Goal: Task Accomplishment & Management: Use online tool/utility

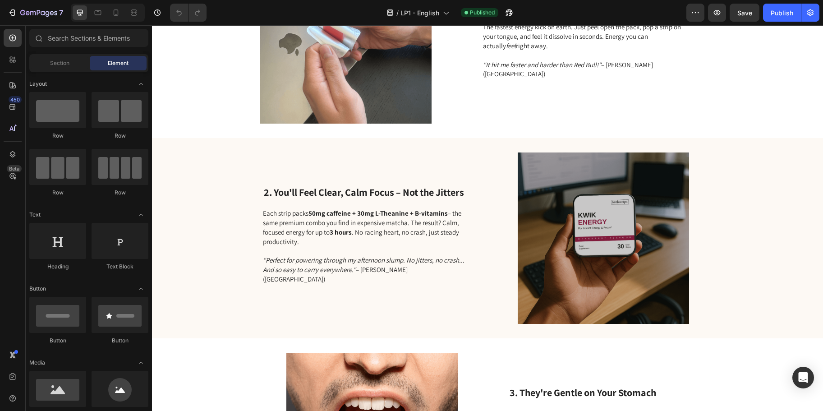
scroll to position [118, 0]
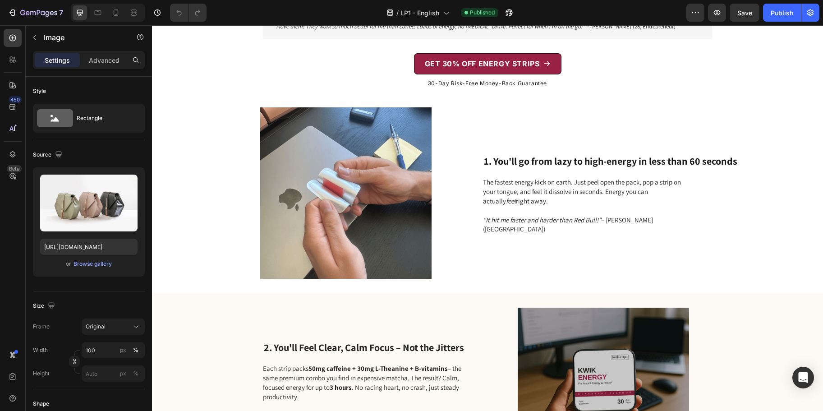
click at [104, 58] on p "Advanced" at bounding box center [104, 59] width 31 height 9
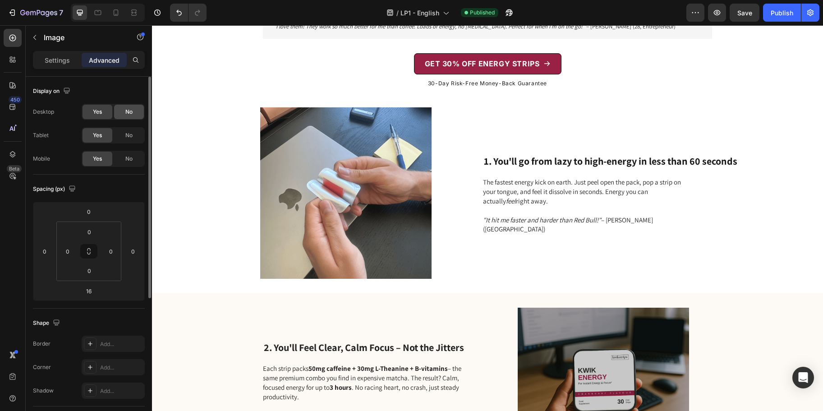
click at [130, 113] on span "No" at bounding box center [128, 112] width 7 height 8
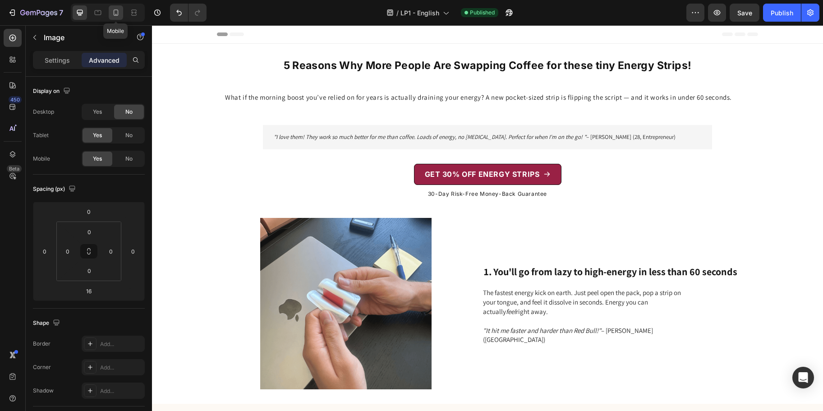
click at [114, 9] on icon at bounding box center [116, 12] width 5 height 6
type input "12"
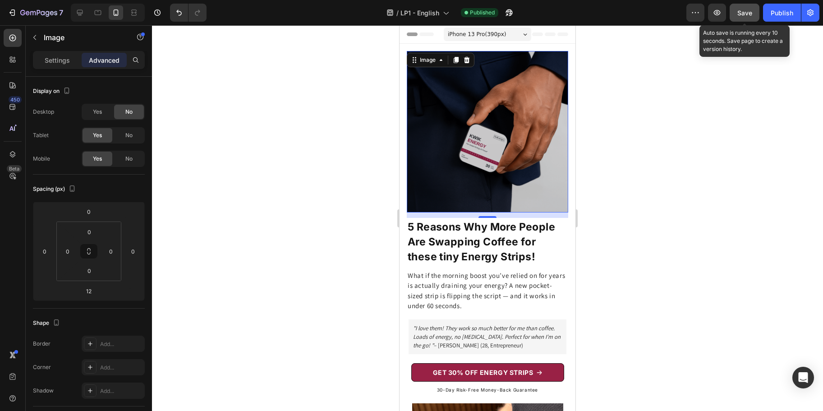
click at [743, 18] on button "Save" at bounding box center [744, 13] width 30 height 18
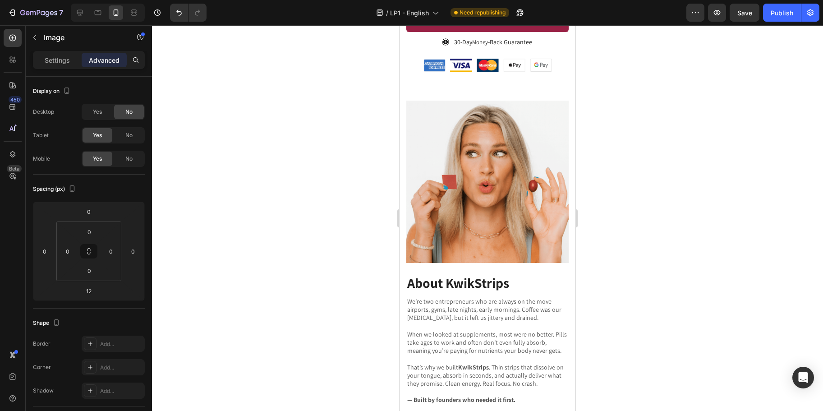
scroll to position [2038, 0]
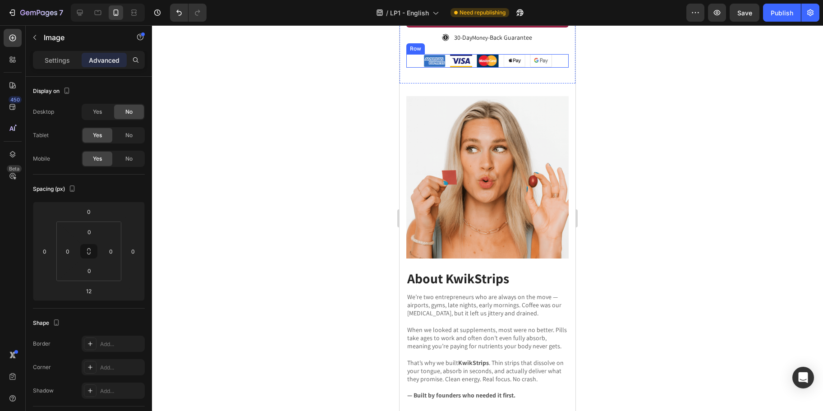
click at [496, 68] on div "Image Image Image Image Image Row" at bounding box center [487, 61] width 162 height 14
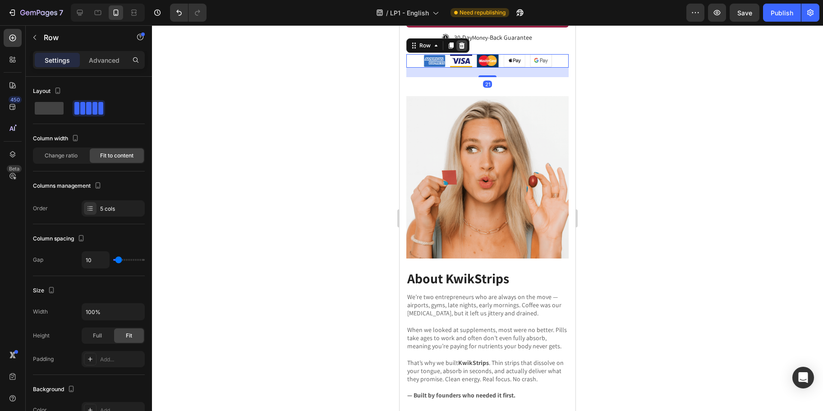
click at [460, 49] on icon at bounding box center [462, 45] width 6 height 6
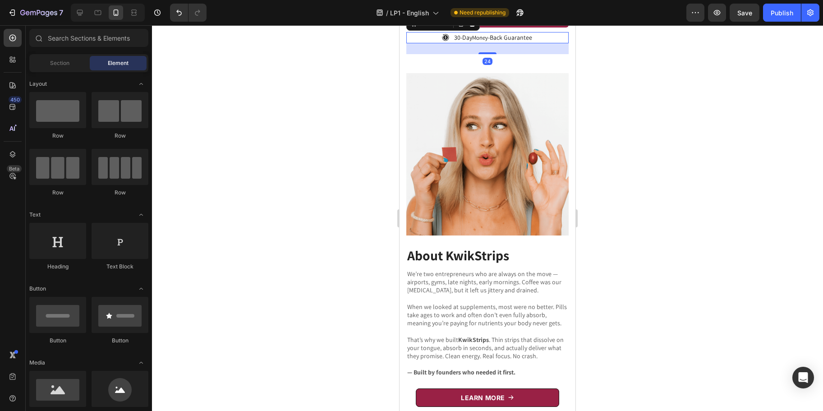
click at [466, 41] on span "30-Day" at bounding box center [463, 37] width 18 height 8
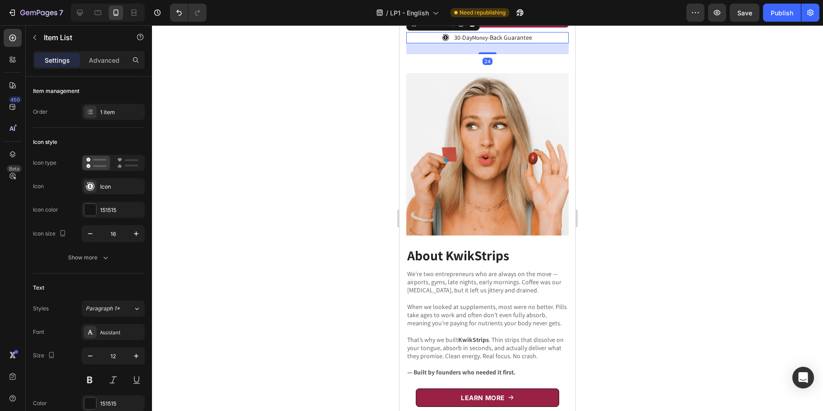
click at [426, 43] on div "30-Day Money -Back Guarantee" at bounding box center [487, 37] width 162 height 11
click at [461, 27] on icon at bounding box center [461, 23] width 5 height 6
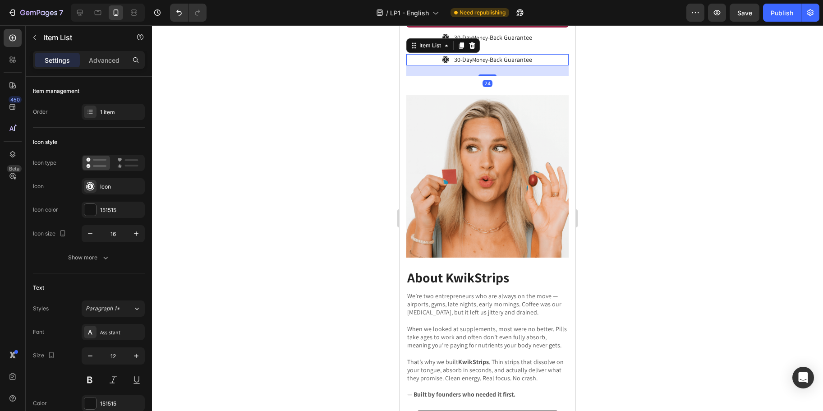
click at [413, 65] on div "30-Day Money -Back Guarantee" at bounding box center [487, 59] width 162 height 11
click at [462, 49] on icon at bounding box center [461, 45] width 5 height 6
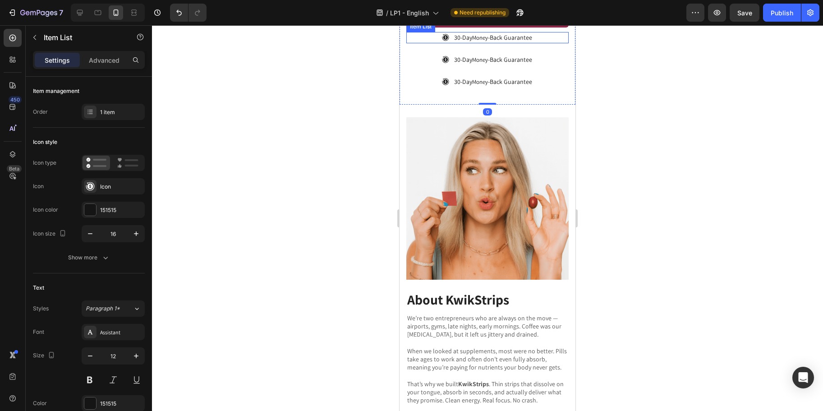
click at [482, 41] on span "Money" at bounding box center [480, 38] width 16 height 8
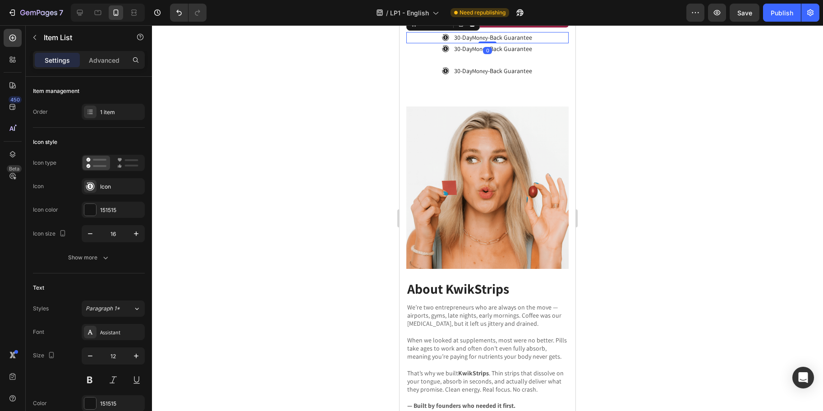
drag, startPoint x: 483, startPoint y: 228, endPoint x: 483, endPoint y: 208, distance: 19.8
click at [483, 43] on div "30-Day Money -Back Guarantee Item List 0" at bounding box center [487, 37] width 162 height 11
type input "100%"
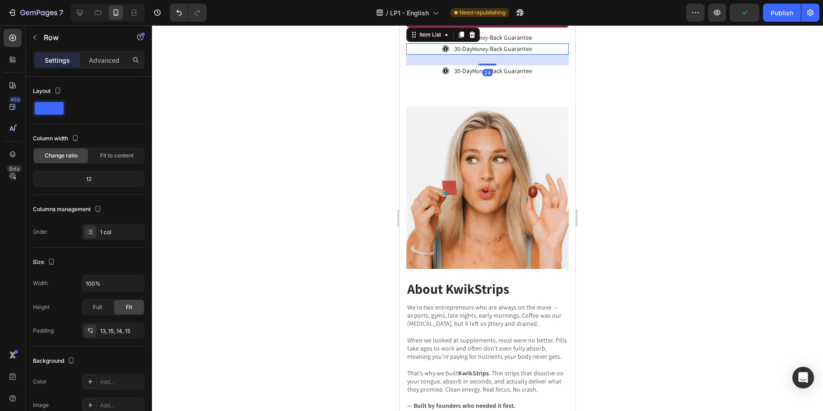
click at [409, 55] on div "30-Day Money -Back Guarantee" at bounding box center [487, 48] width 162 height 11
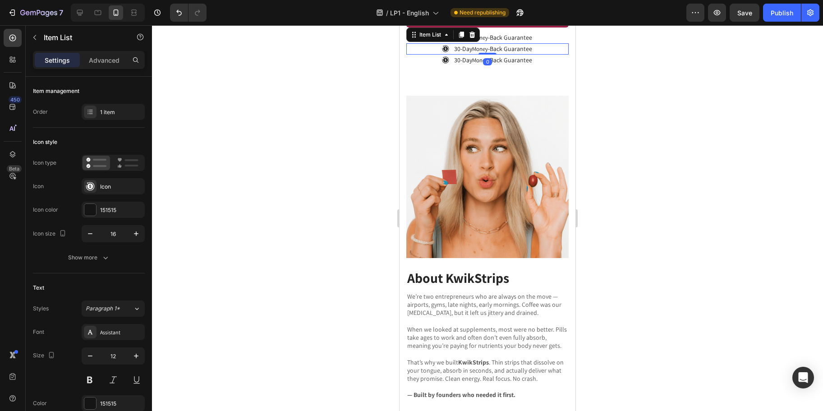
drag, startPoint x: 482, startPoint y: 238, endPoint x: 481, endPoint y: 223, distance: 14.9
click at [481, 55] on div "30-Day Money -Back Guarantee Item List 0" at bounding box center [487, 48] width 162 height 11
type input "100%"
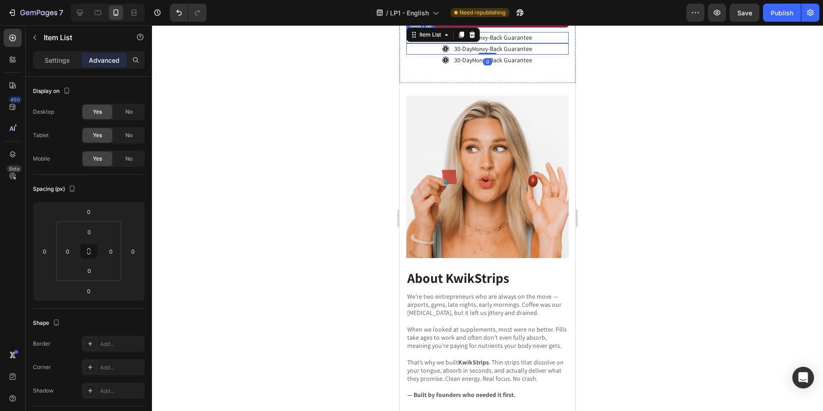
click at [508, 41] on span "-Back Guarantee" at bounding box center [510, 37] width 44 height 8
click at [513, 64] on span "-Back Guarantee" at bounding box center [510, 60] width 44 height 8
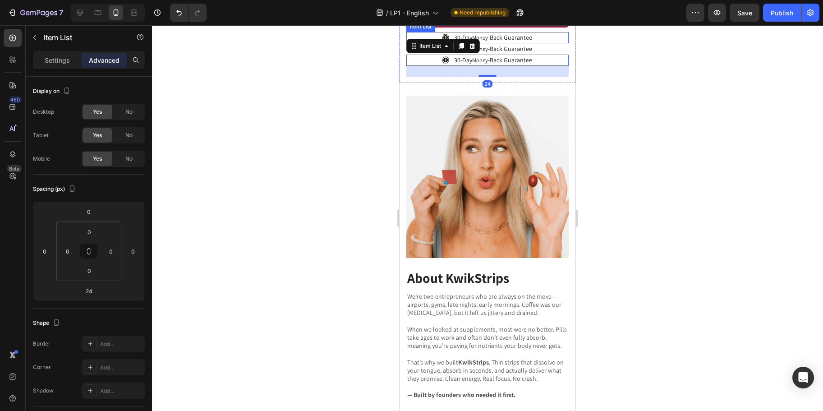
click at [506, 41] on span "-Back Guarantee" at bounding box center [510, 37] width 44 height 8
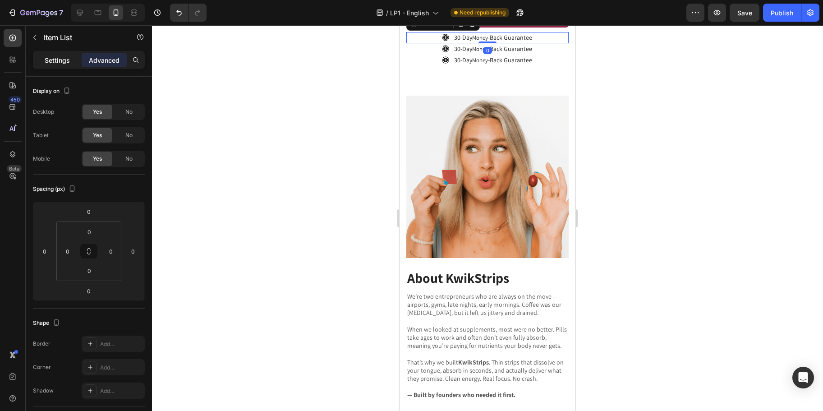
click at [66, 63] on p "Settings" at bounding box center [57, 59] width 25 height 9
type input "8"
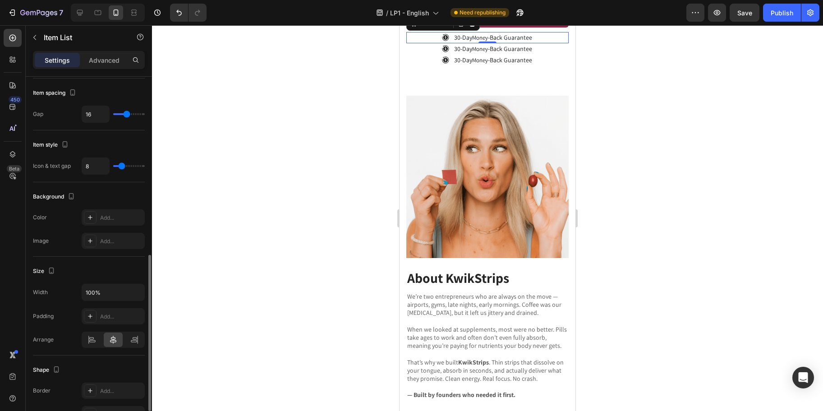
scroll to position [390, 0]
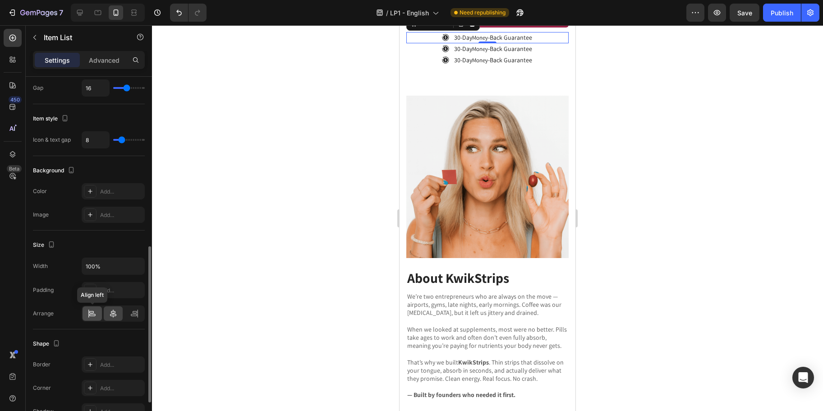
click at [91, 311] on icon at bounding box center [91, 313] width 9 height 9
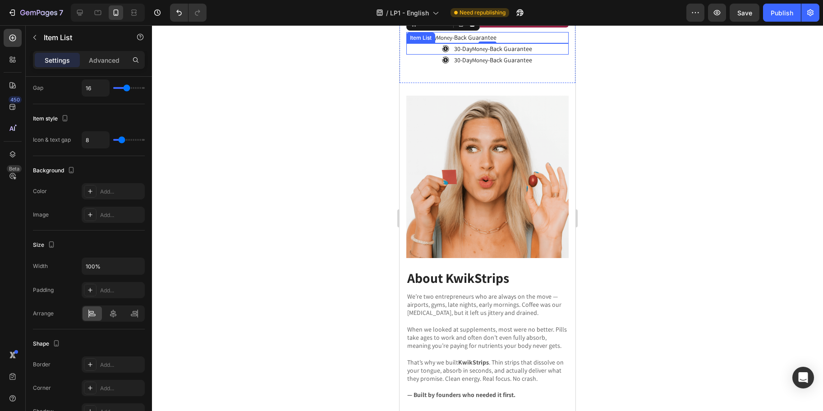
click at [456, 53] on span "30-Day" at bounding box center [463, 49] width 18 height 8
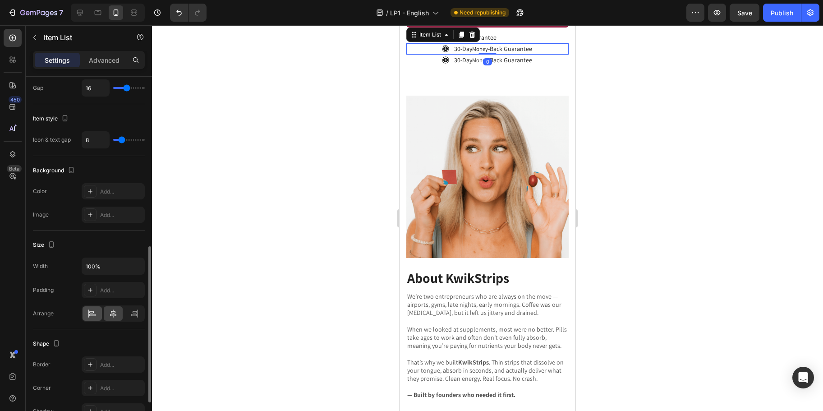
click at [94, 312] on icon at bounding box center [91, 313] width 9 height 9
click at [454, 64] on span "30-Day" at bounding box center [463, 60] width 18 height 8
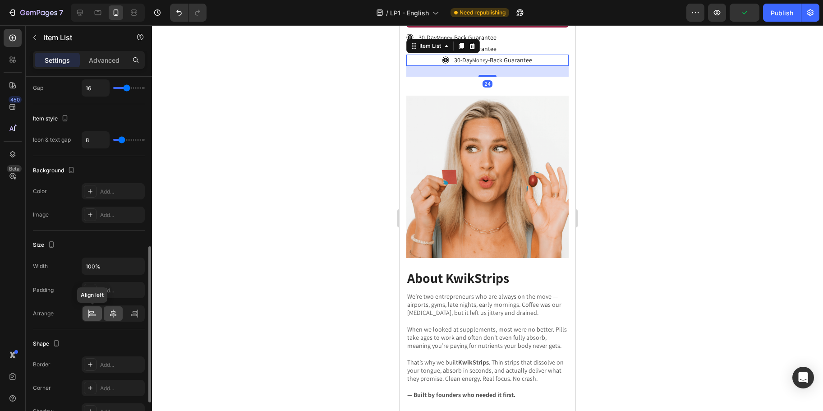
click at [94, 314] on icon at bounding box center [92, 315] width 6 height 2
click at [697, 226] on div at bounding box center [487, 217] width 671 height 385
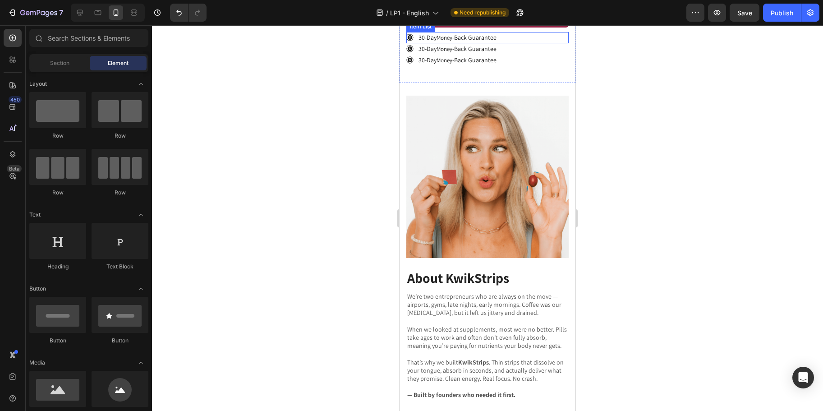
click at [413, 41] on icon at bounding box center [410, 37] width 7 height 7
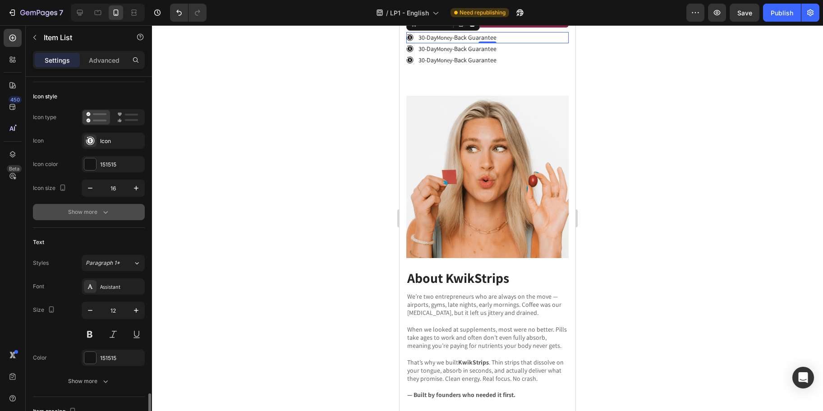
scroll to position [469, 0]
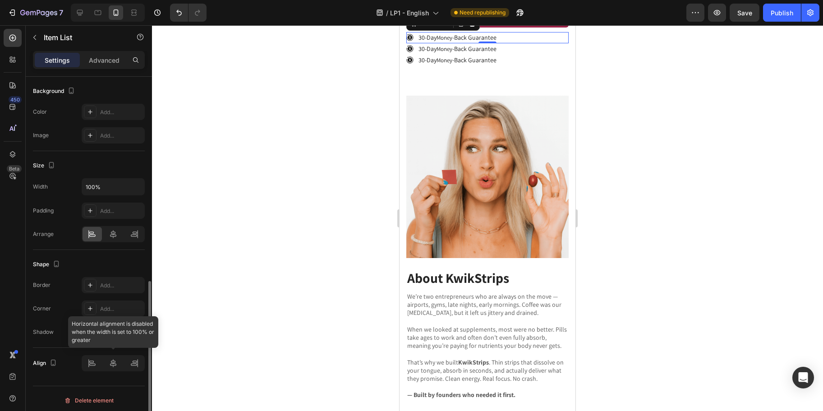
click at [112, 358] on div at bounding box center [113, 363] width 63 height 16
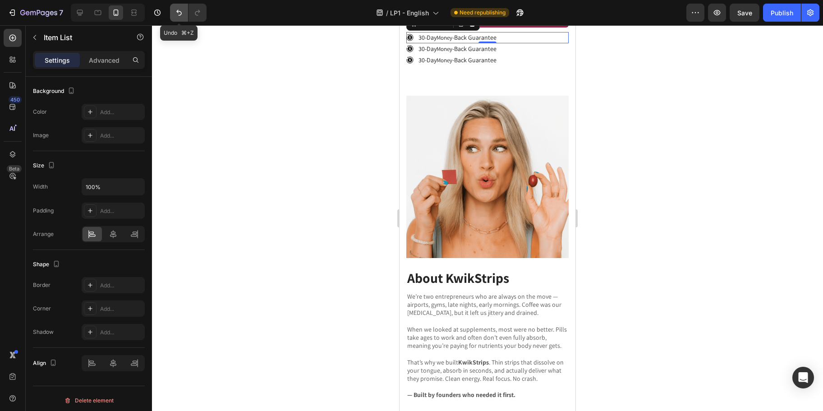
click at [181, 13] on icon "Undo/Redo" at bounding box center [178, 12] width 9 height 9
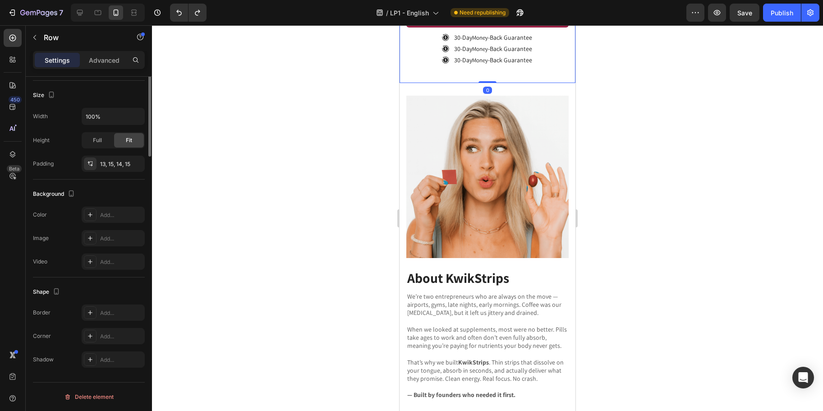
scroll to position [0, 0]
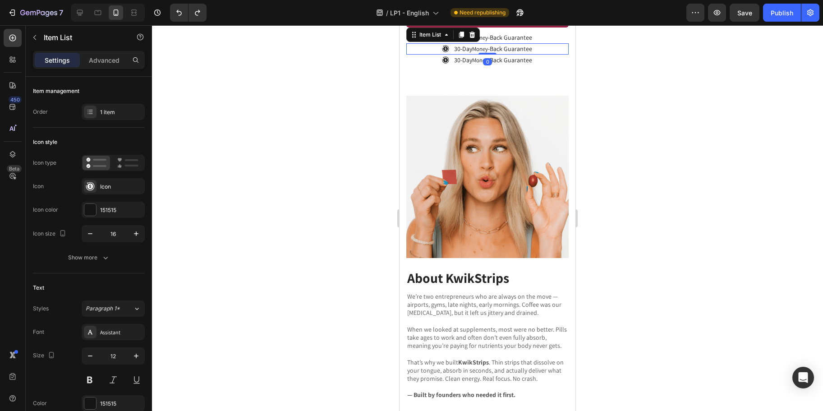
click at [488, 53] on span "-Back Guarantee" at bounding box center [510, 49] width 44 height 8
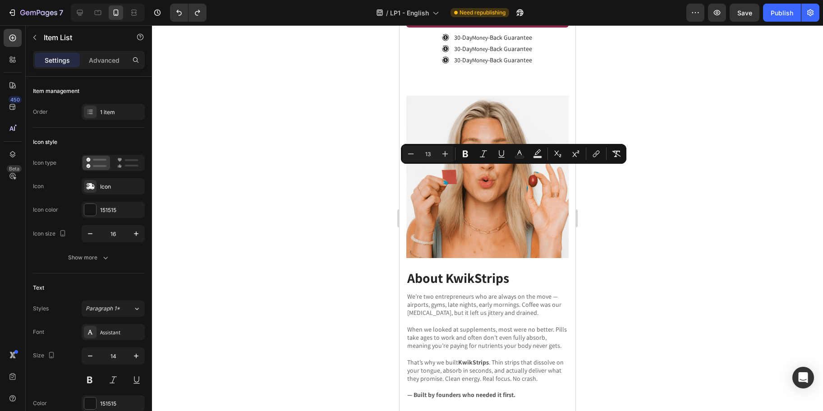
click at [410, 27] on div "All orders are delivered within 1-3 business days. Item List 8 CLAIM OFFER → Ad…" at bounding box center [487, 8] width 162 height 37
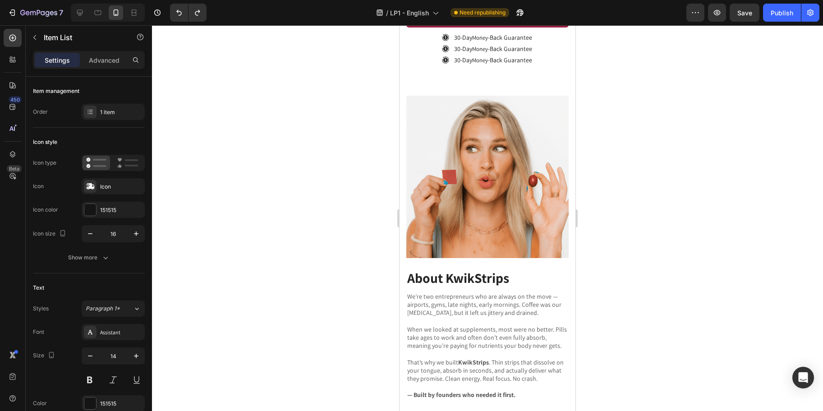
click at [550, 55] on div "30-Day Money -Back Guarantee" at bounding box center [487, 48] width 162 height 11
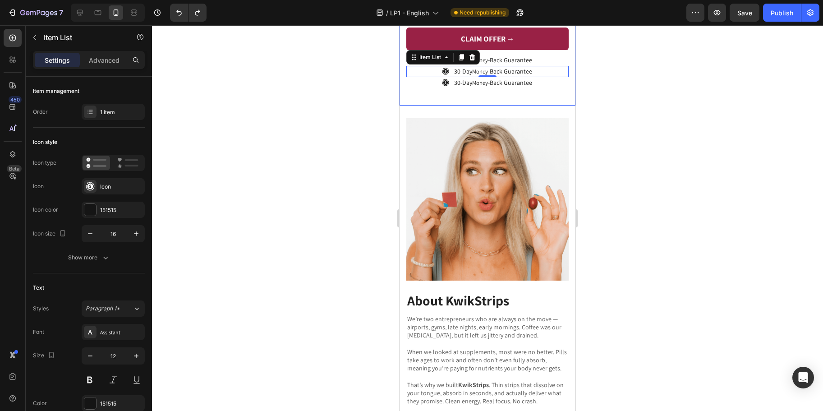
scroll to position [2009, 0]
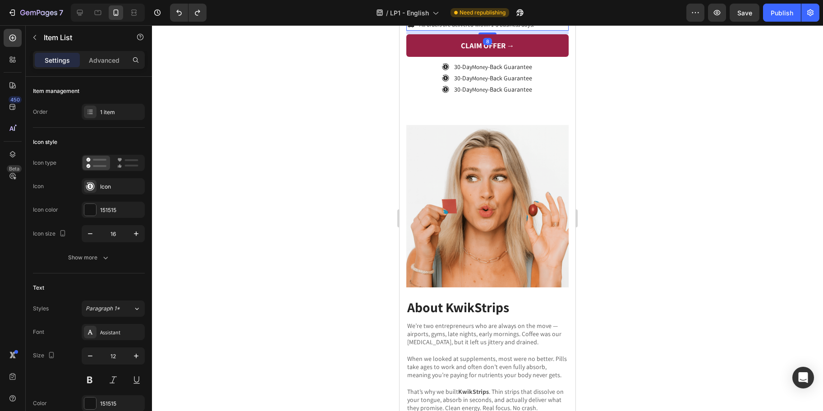
click at [495, 28] on span "All orders are delivered within 1-3 business days." at bounding box center [476, 25] width 115 height 8
click at [472, 68] on icon at bounding box center [471, 63] width 7 height 7
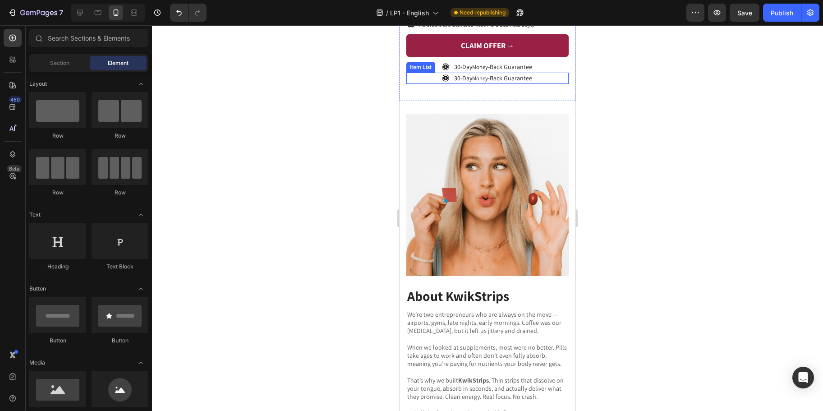
click at [551, 84] on div "30-Day Money -Back Guarantee" at bounding box center [487, 78] width 162 height 11
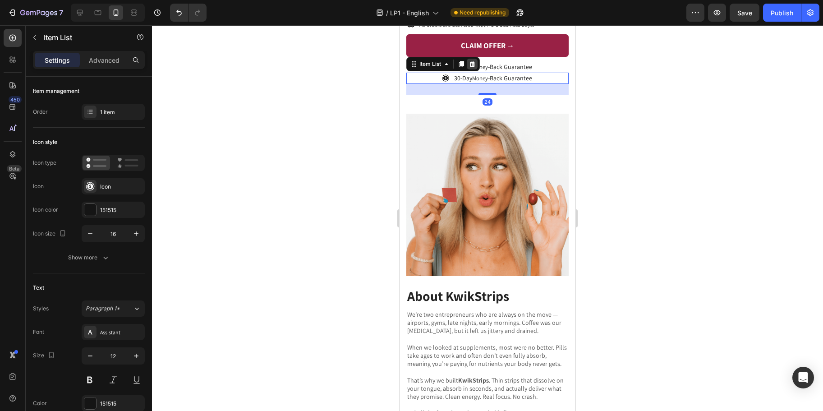
click at [472, 67] on icon at bounding box center [472, 64] width 6 height 6
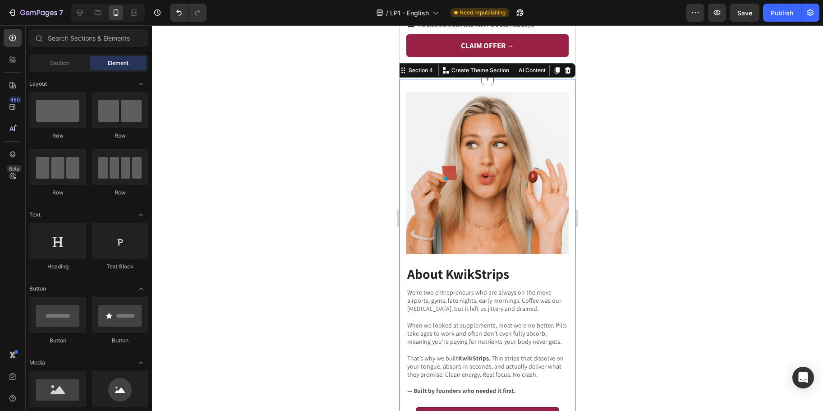
click at [492, 255] on div "About KwikStrips Heading We’re two entrepreneurs who are always on the move — a…" at bounding box center [487, 262] width 176 height 367
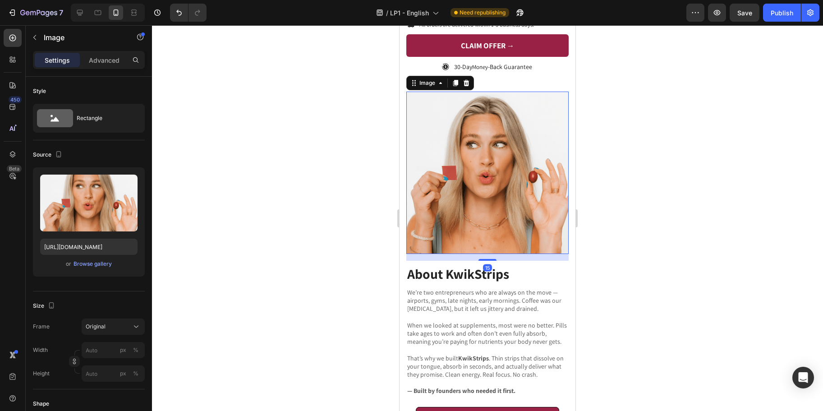
click at [517, 254] on img at bounding box center [487, 173] width 162 height 162
click at [643, 235] on div at bounding box center [487, 217] width 671 height 385
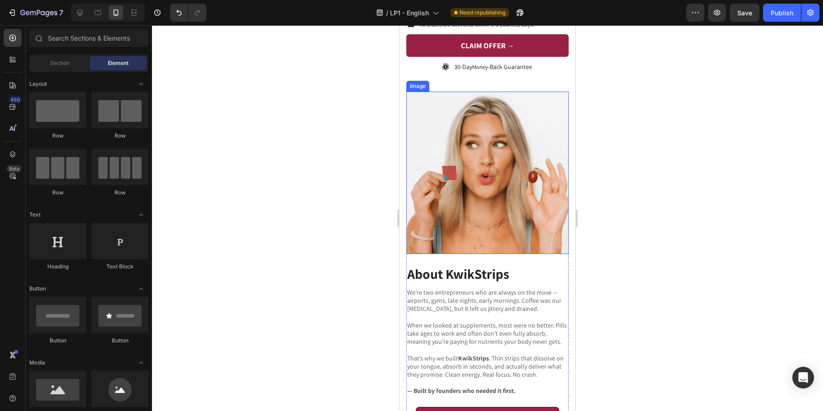
scroll to position [2197, 0]
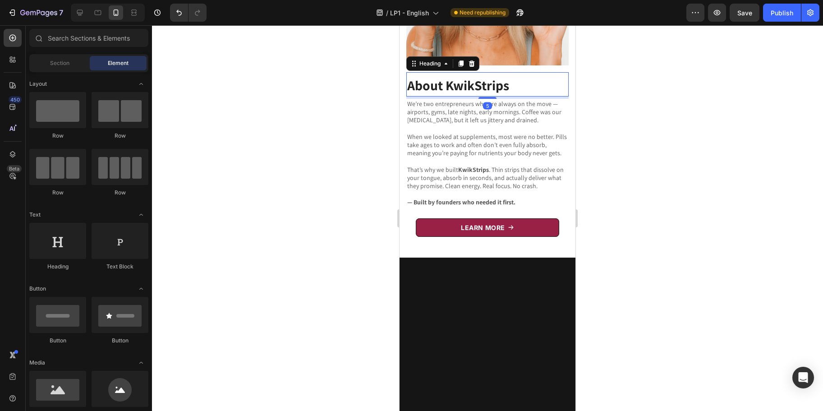
click at [479, 94] on strong "About KwikStrips" at bounding box center [458, 85] width 102 height 18
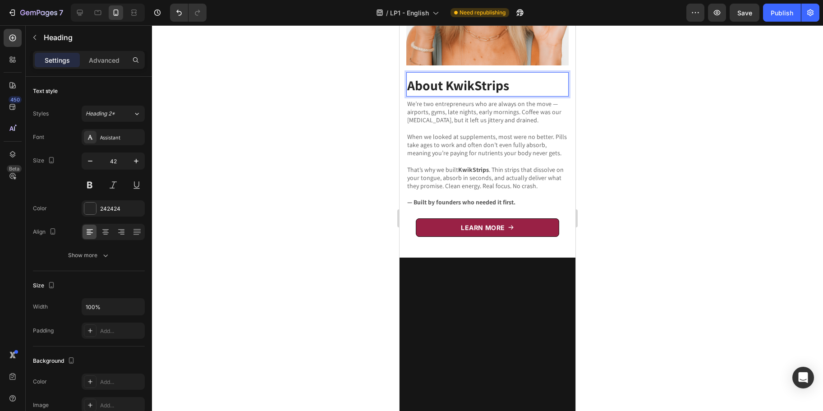
click at [482, 94] on strong "About KwikStrips" at bounding box center [458, 85] width 102 height 18
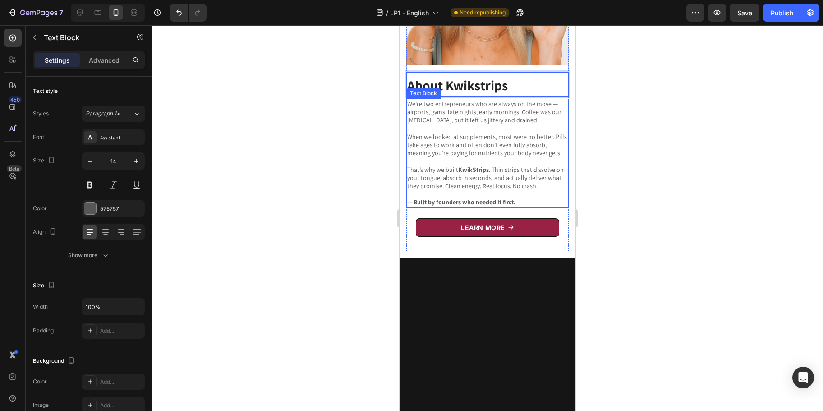
click at [475, 174] on strong "KwikStrips" at bounding box center [473, 169] width 31 height 8
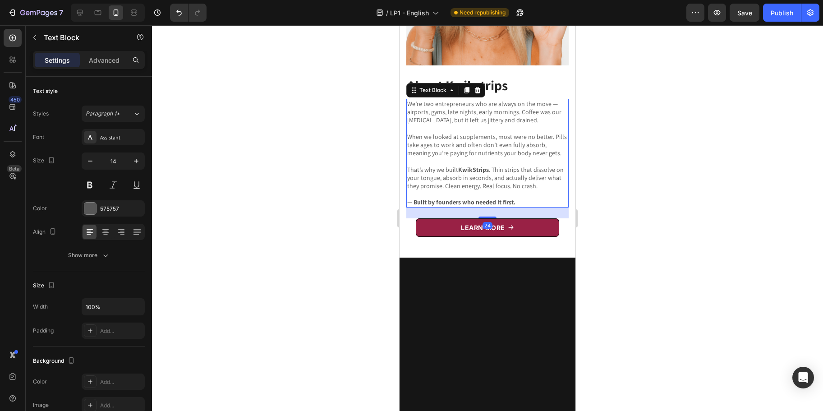
click at [475, 174] on strong "KwikStrips" at bounding box center [473, 169] width 31 height 8
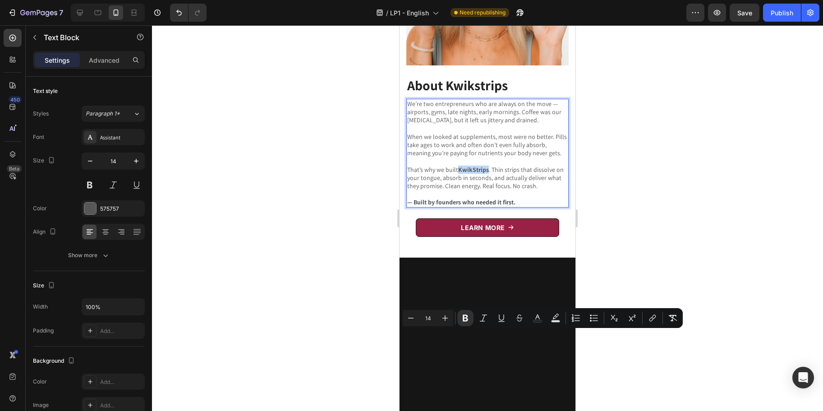
click at [474, 174] on strong "KwikStrips" at bounding box center [473, 169] width 31 height 8
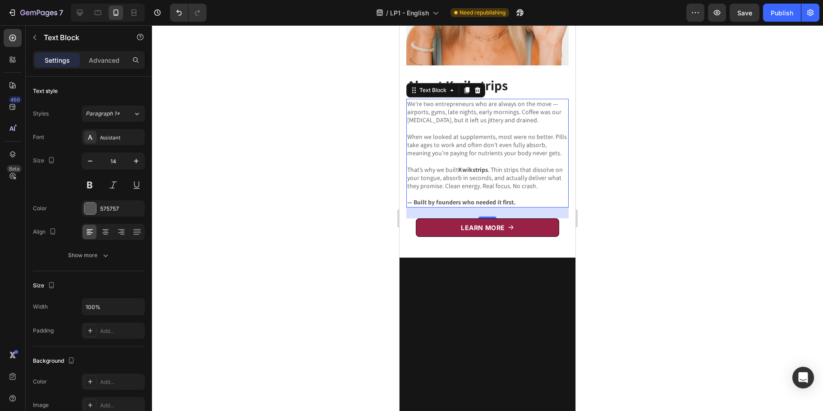
click at [659, 285] on div at bounding box center [487, 217] width 671 height 385
click at [434, 124] on p "We’re two entrepreneurs who are always on the move — airports, gyms, late night…" at bounding box center [487, 112] width 161 height 25
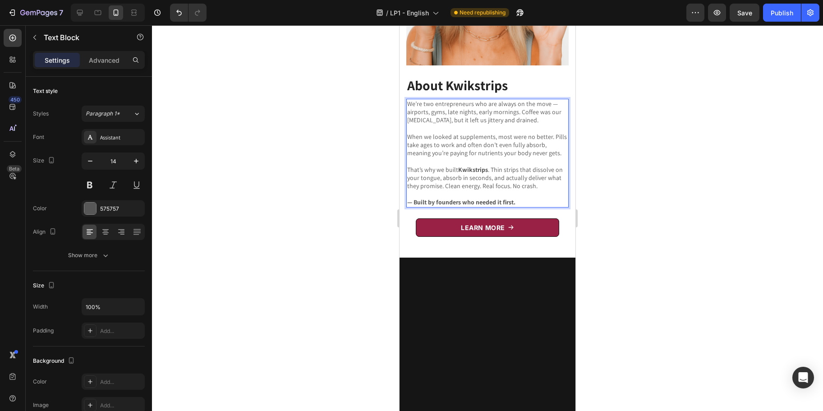
click at [434, 124] on p "We’re two entrepreneurs who are always on the move — airports, gyms, late night…" at bounding box center [487, 112] width 161 height 25
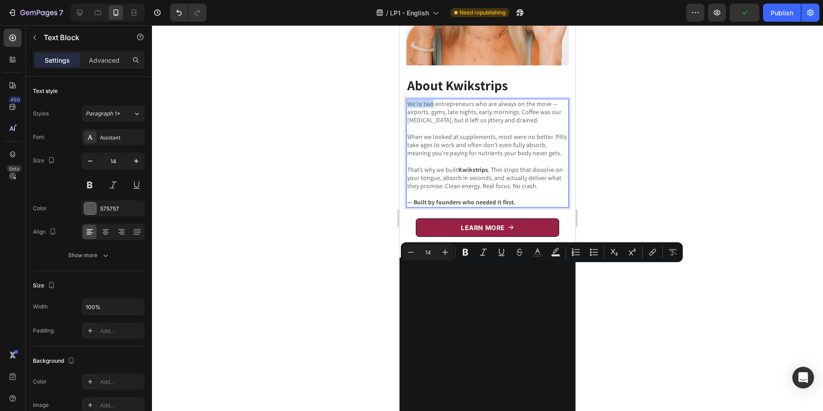
drag, startPoint x: 433, startPoint y: 270, endPoint x: 408, endPoint y: 272, distance: 24.9
click at [408, 124] on p "We’re two entrepreneurs who are always on the move — airports, gyms, late night…" at bounding box center [487, 112] width 161 height 25
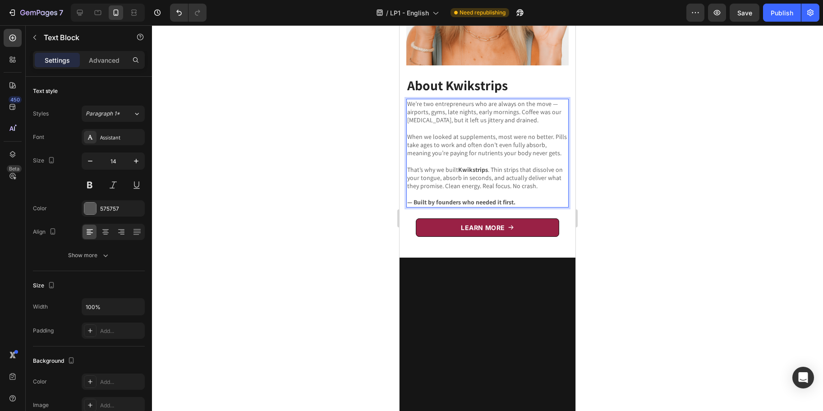
click at [460, 124] on p "We’re two entrepreneurs who are always on the move — airports, gyms, late night…" at bounding box center [487, 112] width 161 height 25
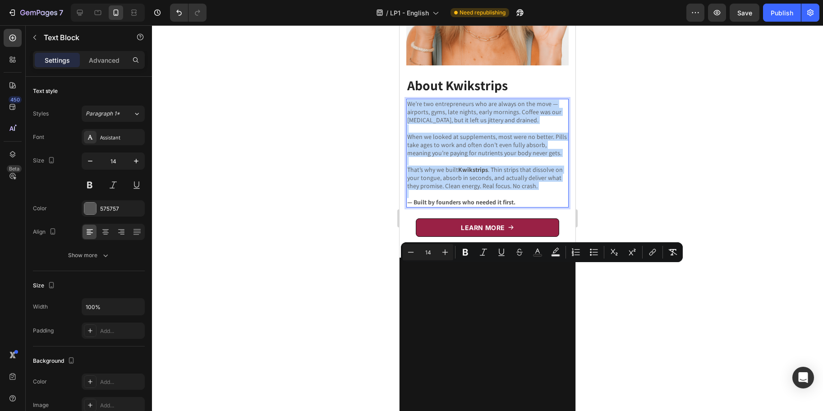
copy div "We’re two entrepreneurs who are always on the move — airports, gyms, late night…"
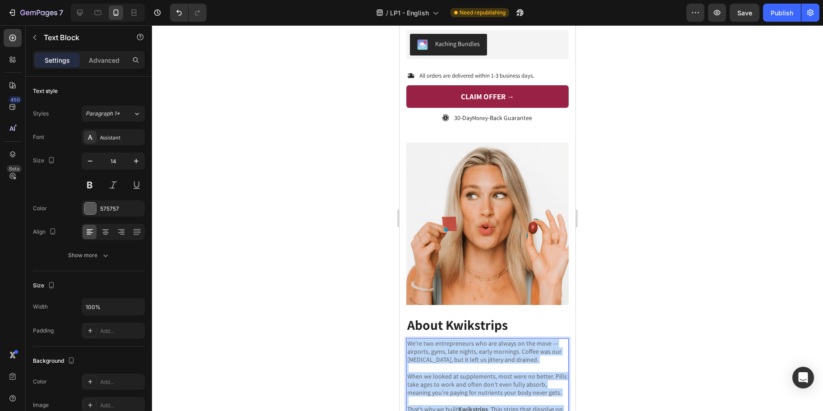
scroll to position [1931, 0]
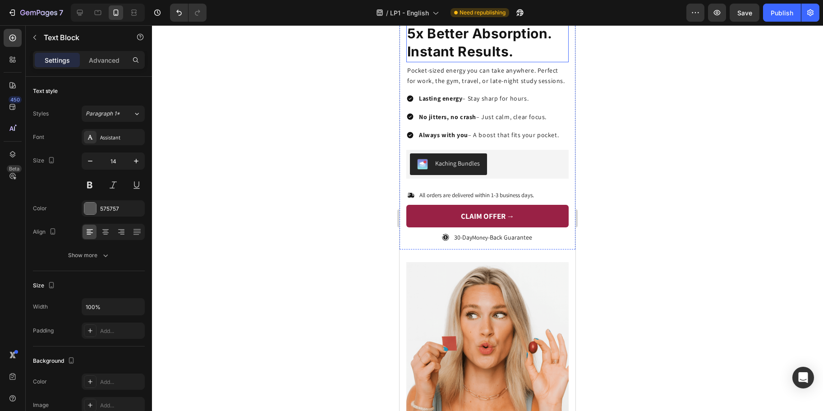
type input "16"
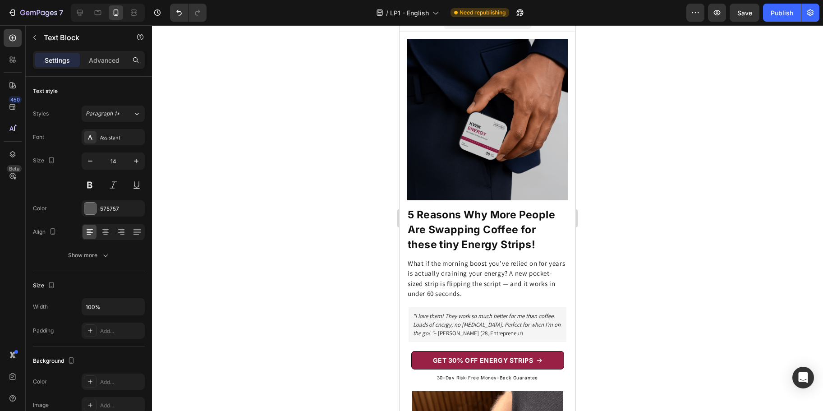
scroll to position [14, 0]
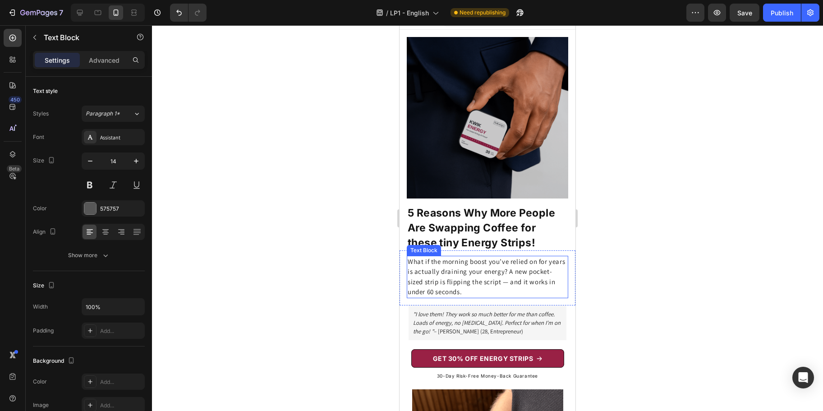
click at [531, 273] on span "What if the morning boost you’ve relied on for years is actually draining your …" at bounding box center [486, 276] width 157 height 39
drag, startPoint x: 535, startPoint y: 274, endPoint x: 522, endPoint y: 275, distance: 13.1
click at [522, 275] on span "What if the morning boost you’ve relied on for years is actually draining your …" at bounding box center [486, 276] width 157 height 39
click at [490, 275] on span "What if the morning boost you’ve relied on for years is actually draining your …" at bounding box center [486, 276] width 157 height 39
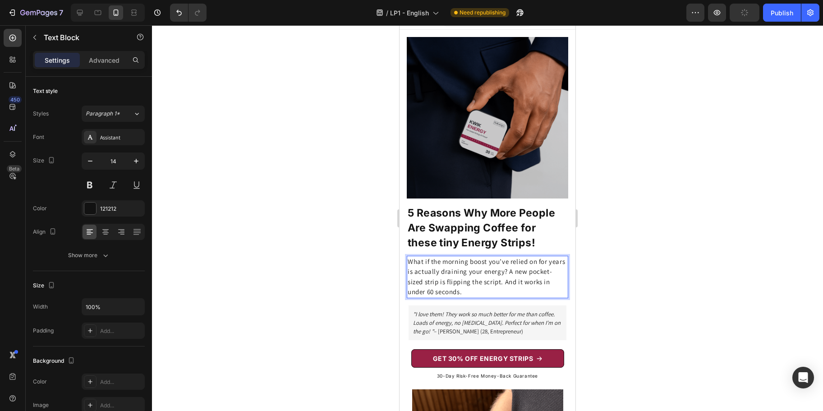
click at [500, 283] on p "What if the morning boost you’ve relied on for years is actually draining your …" at bounding box center [488, 277] width 160 height 41
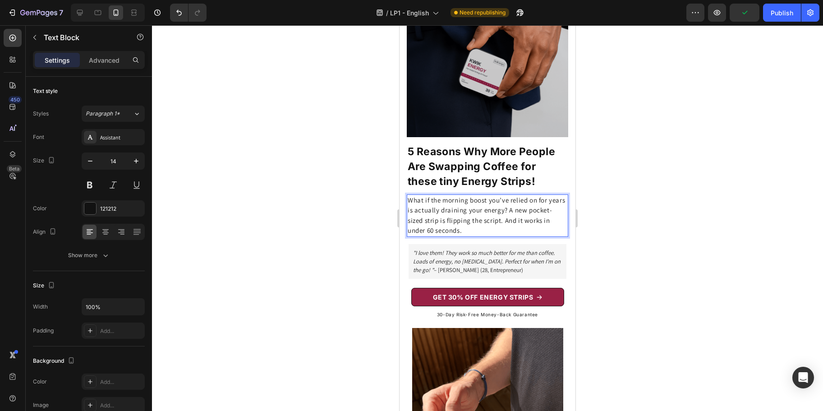
scroll to position [76, 0]
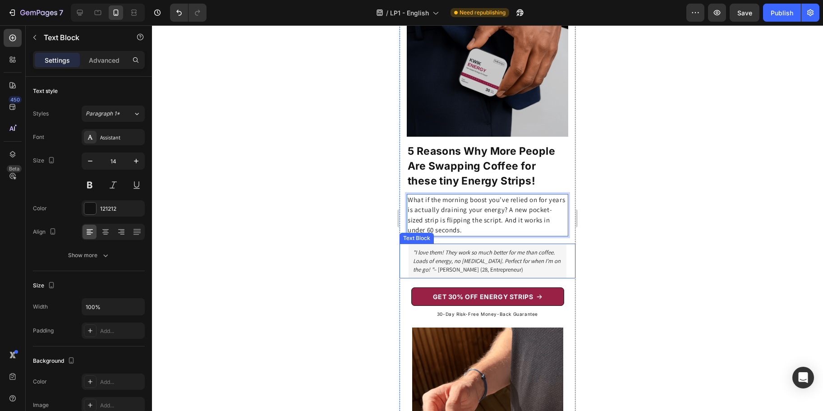
click at [554, 249] on div ""I love them! They work so much better for me than coffee. Loads of energy, no …" at bounding box center [487, 260] width 158 height 35
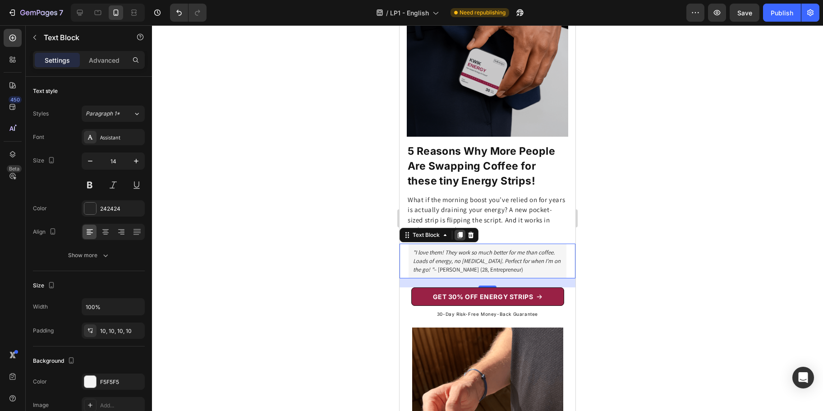
click at [460, 232] on icon at bounding box center [460, 235] width 5 height 6
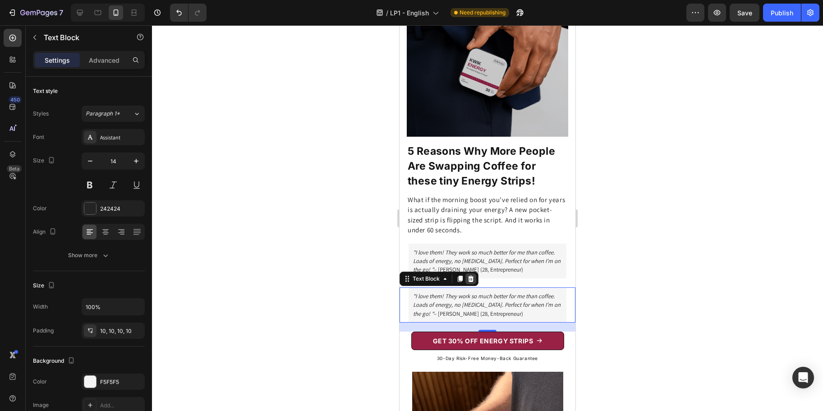
click at [470, 275] on icon at bounding box center [471, 278] width 6 height 6
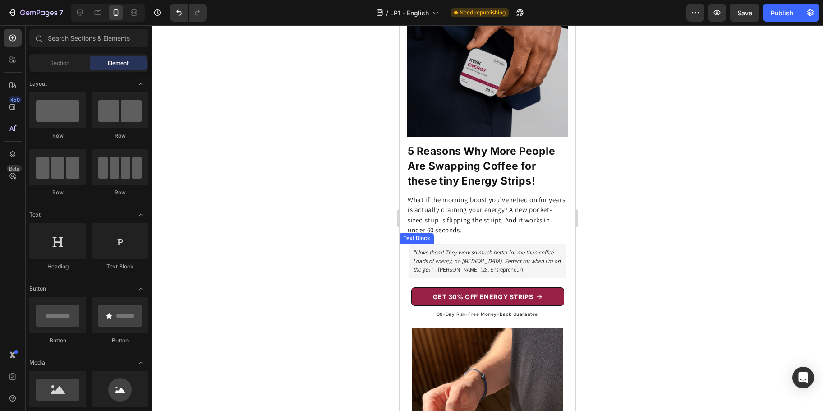
click at [404, 248] on div ""I love them! They work so much better for me than coffee. Loads of energy, no …" at bounding box center [487, 260] width 176 height 35
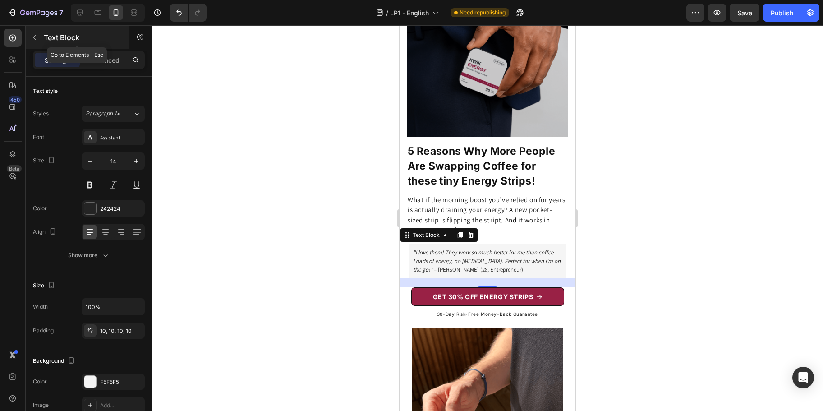
click at [34, 35] on icon "button" at bounding box center [34, 37] width 7 height 7
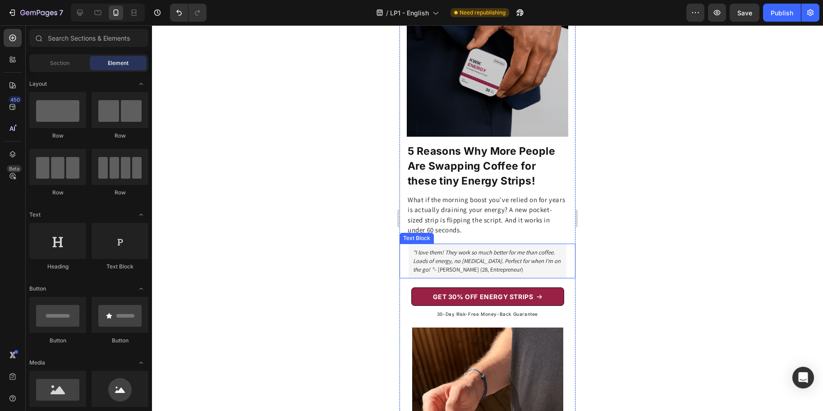
click at [405, 243] on div ""I love them! They work so much better for me than coffee. Loads of energy, no …" at bounding box center [487, 260] width 176 height 35
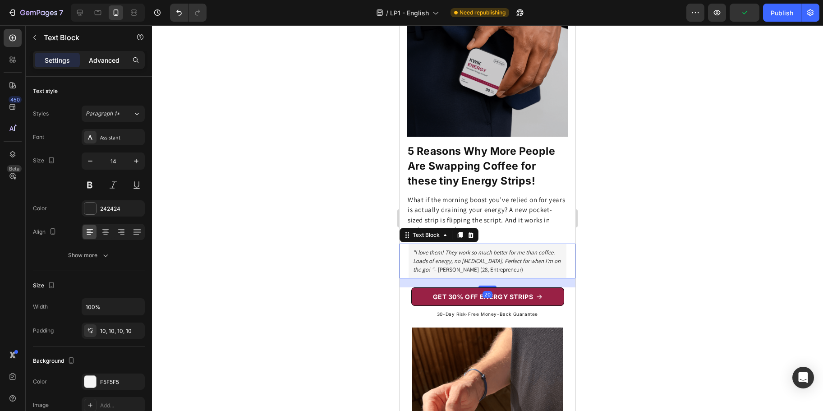
click at [103, 59] on p "Advanced" at bounding box center [104, 59] width 31 height 9
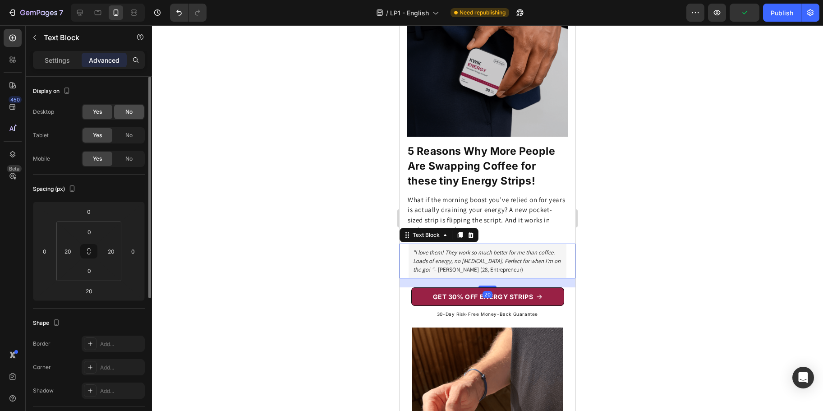
click at [128, 115] on span "No" at bounding box center [128, 112] width 7 height 8
click at [128, 129] on div "No" at bounding box center [129, 135] width 30 height 14
click at [128, 151] on div "No" at bounding box center [129, 158] width 30 height 14
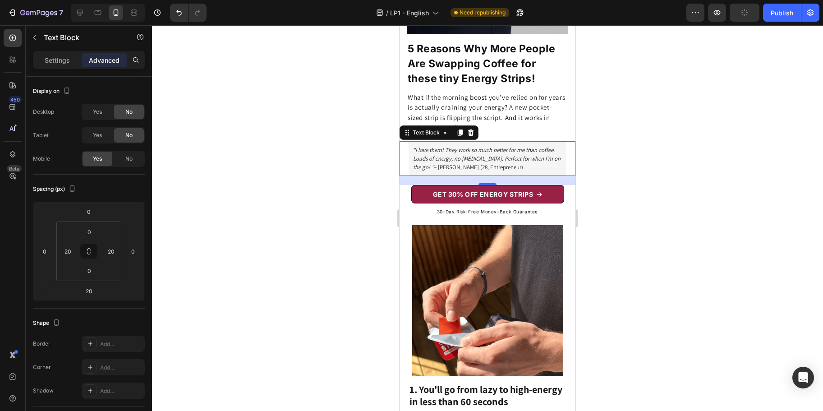
scroll to position [152, 0]
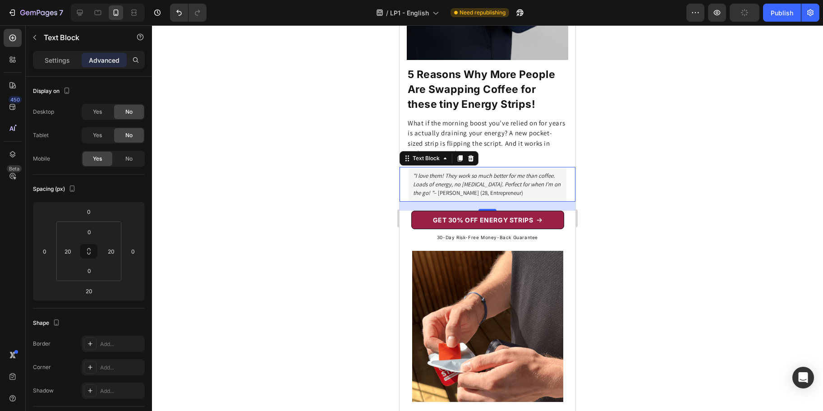
click at [641, 194] on div at bounding box center [487, 217] width 671 height 385
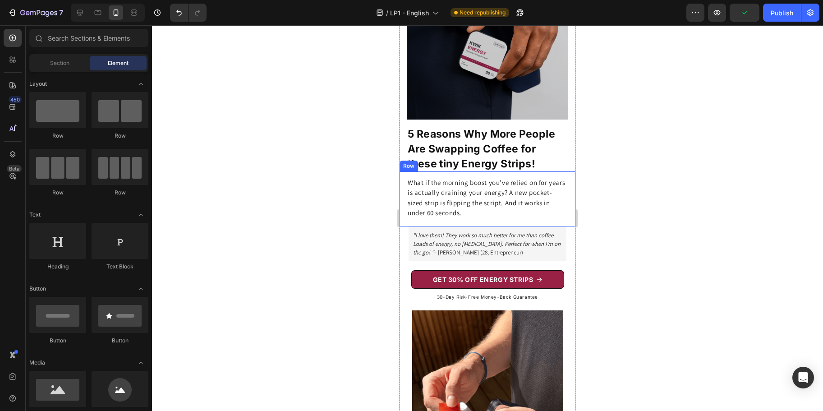
scroll to position [89, 0]
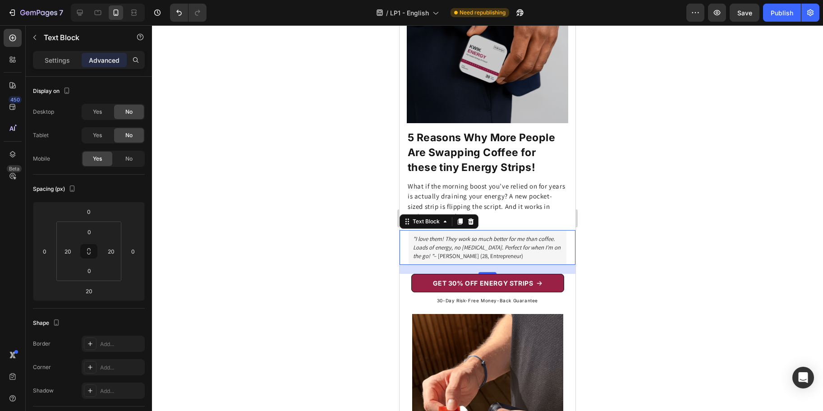
click at [624, 187] on div at bounding box center [487, 217] width 671 height 385
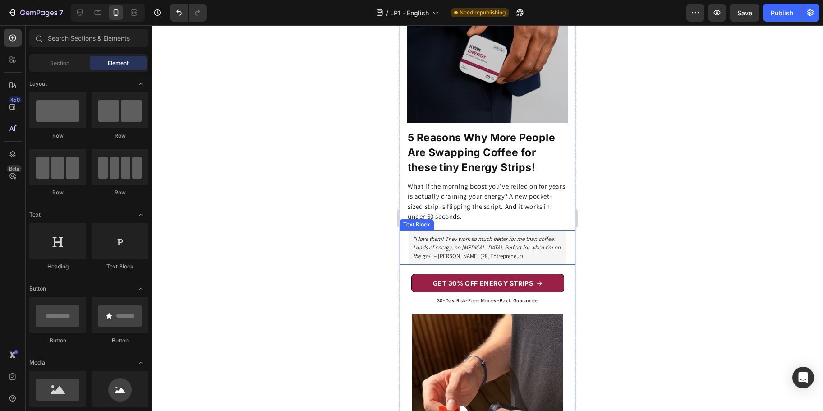
click at [509, 230] on div ""I love them! They work so much better for me than coffee. Loads of energy, no …" at bounding box center [487, 247] width 158 height 35
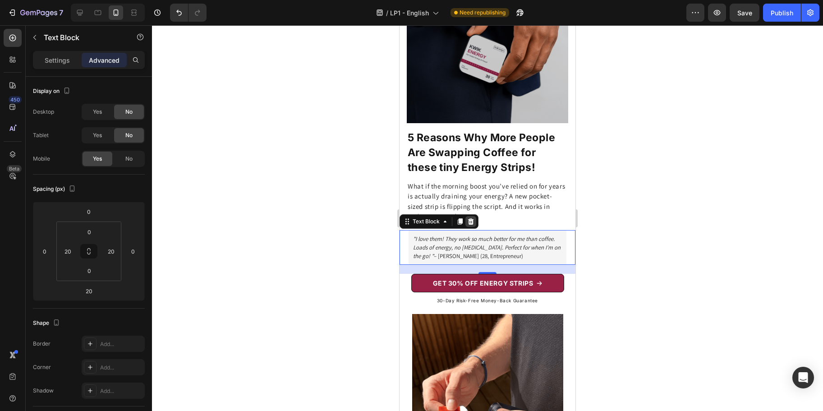
click at [472, 218] on icon at bounding box center [471, 221] width 6 height 6
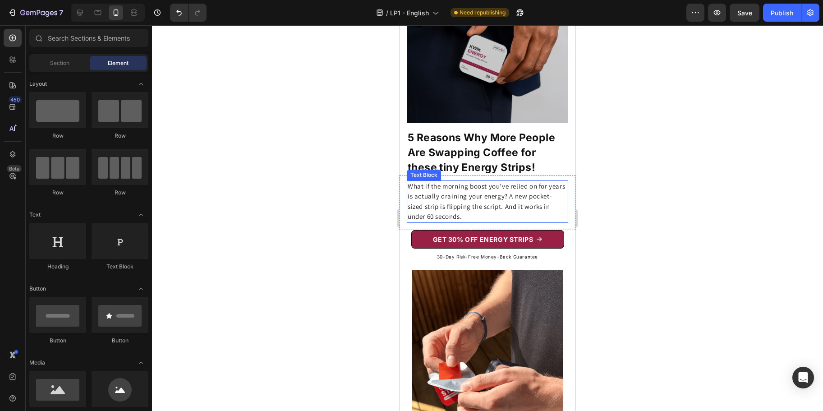
scroll to position [0, 0]
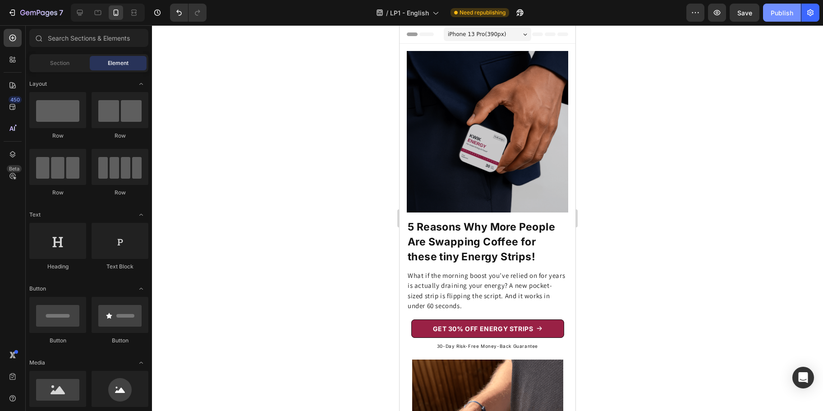
click at [774, 14] on div "Publish" at bounding box center [781, 12] width 23 height 9
click at [709, 258] on div at bounding box center [487, 217] width 671 height 385
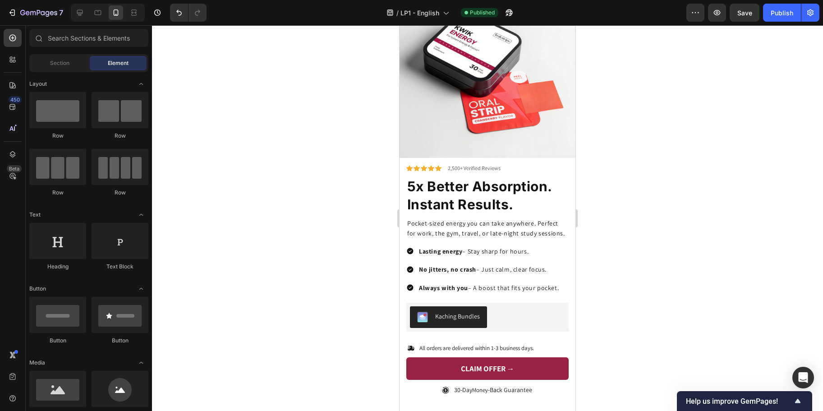
scroll to position [1861, 0]
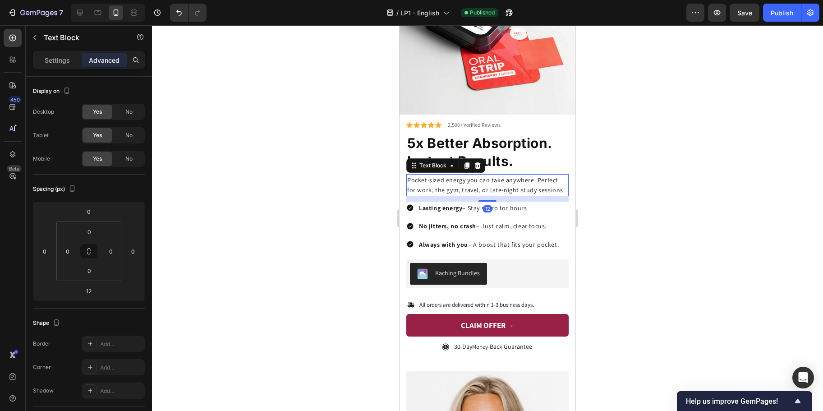
click at [428, 183] on p "Pocket-sized energy you can take anywhere. Perfect for work, the gym, travel, o…" at bounding box center [487, 185] width 161 height 20
click at [480, 162] on icon at bounding box center [477, 165] width 7 height 7
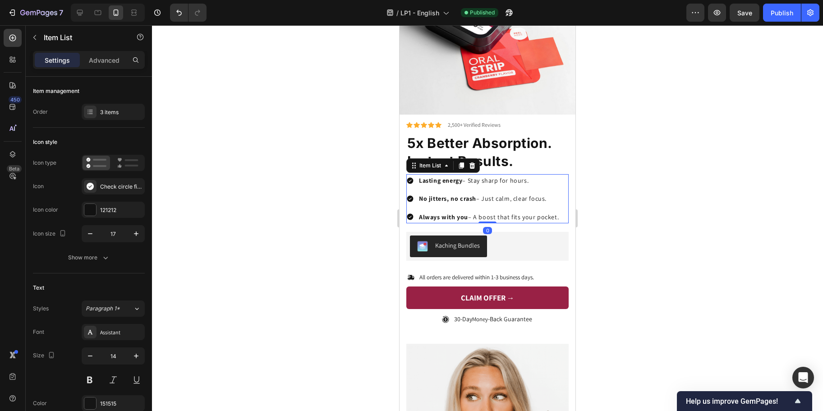
click at [462, 180] on div "Lasting energy – Stay sharp for hours. No jitters, no crash – Just calm, clear …" at bounding box center [483, 198] width 154 height 49
click at [495, 153] on strong "Instant Results." at bounding box center [460, 161] width 106 height 16
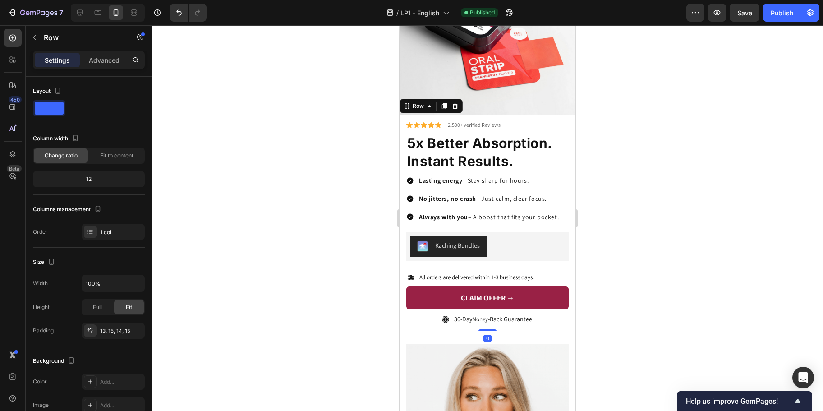
click at [406, 153] on div "Icon Icon Icon Icon Icon Icon List 2,500+ Verified Reviews Text Block Row ⁠⁠⁠⁠⁠…" at bounding box center [487, 223] width 176 height 216
click at [407, 153] on strong "Instant Results." at bounding box center [460, 161] width 106 height 16
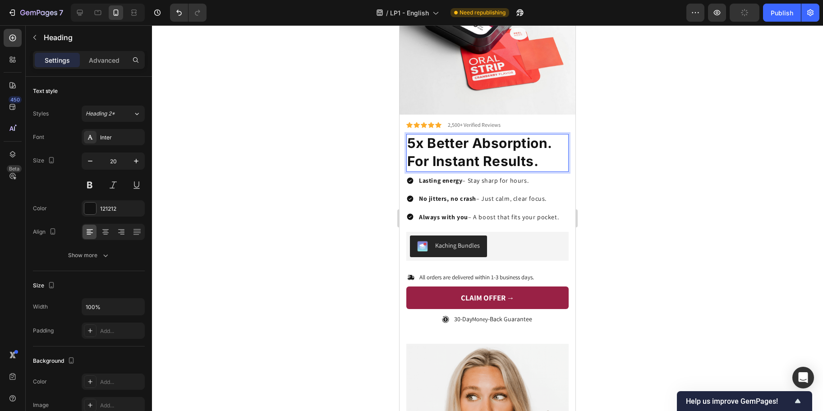
click at [366, 165] on div at bounding box center [487, 217] width 671 height 385
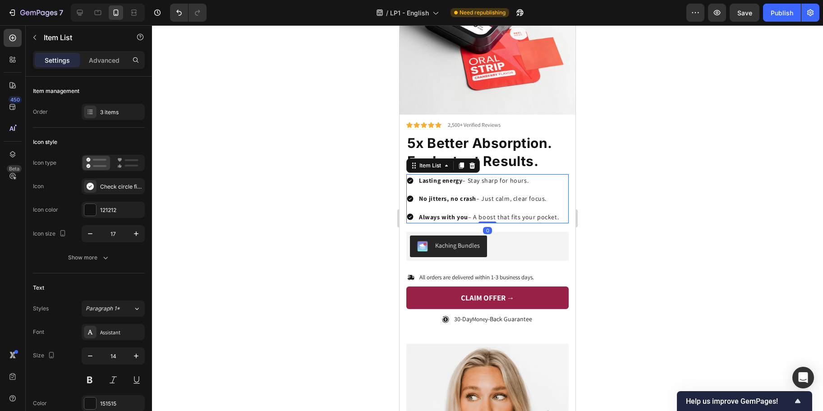
click at [558, 181] on div "Lasting energy – Stay sharp for hours. No jitters, no crash – Just calm, clear …" at bounding box center [487, 198] width 162 height 49
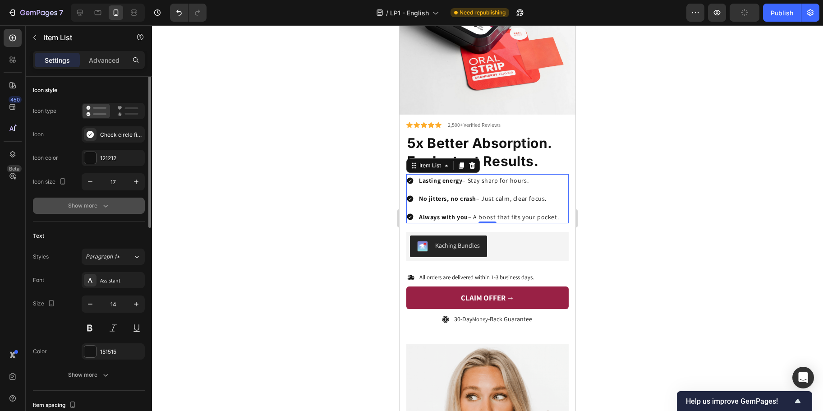
scroll to position [52, 0]
click at [106, 201] on icon "button" at bounding box center [105, 205] width 9 height 9
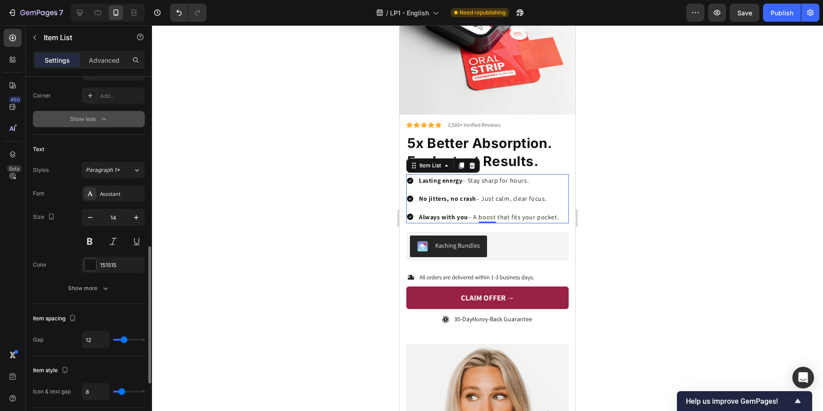
scroll to position [352, 0]
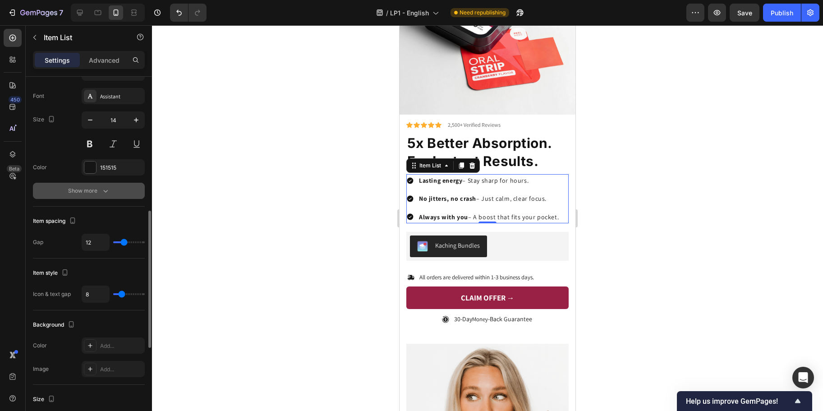
click at [91, 187] on div "Show more" at bounding box center [89, 190] width 42 height 9
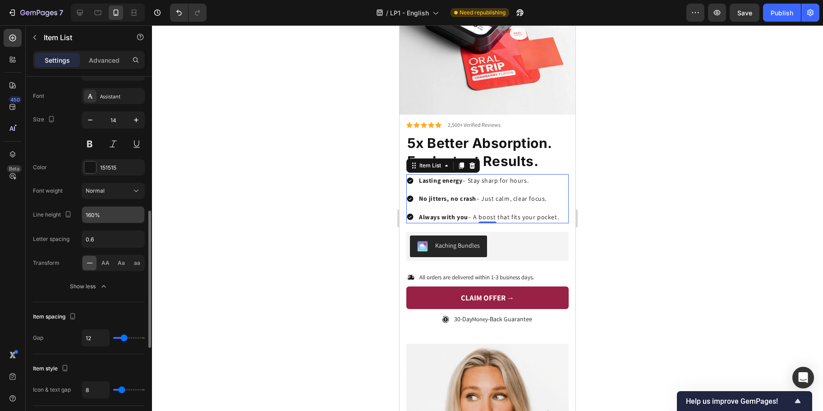
scroll to position [366, 0]
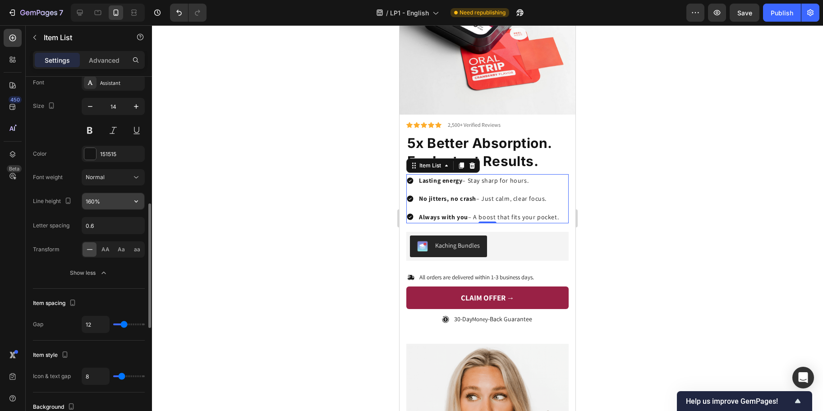
click at [92, 200] on input "160%" at bounding box center [113, 201] width 62 height 16
click at [92, 198] on input "160%" at bounding box center [113, 201] width 62 height 16
type input "11"
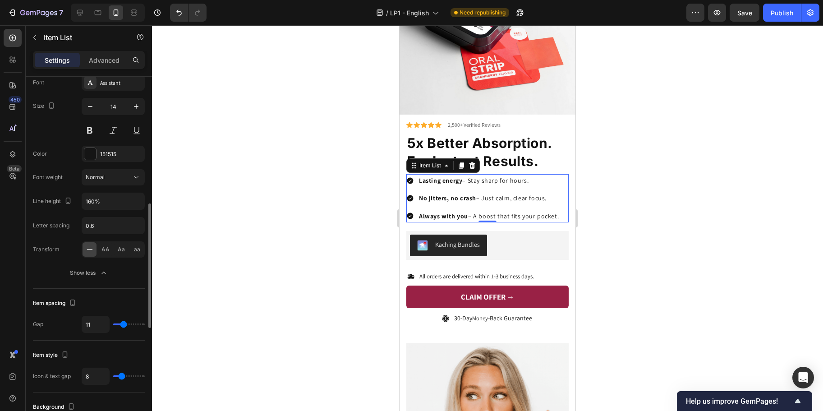
type input "10"
type input "9"
type input "8"
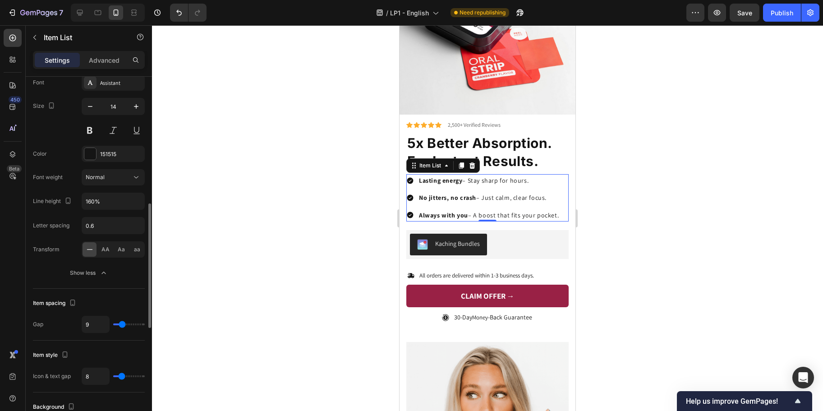
type input "8"
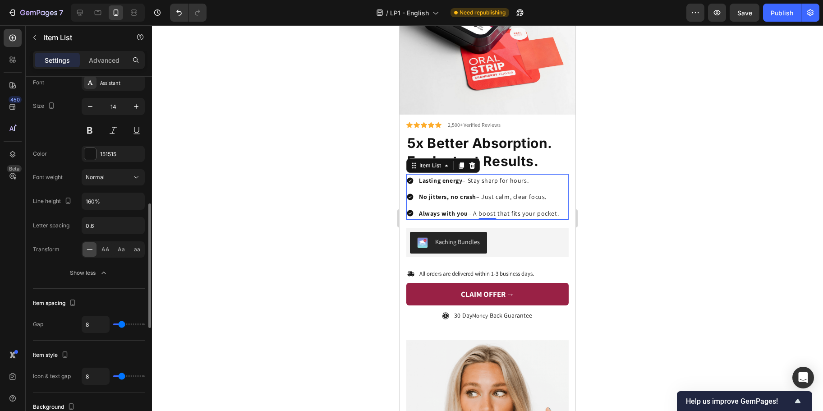
type input "7"
type input "6"
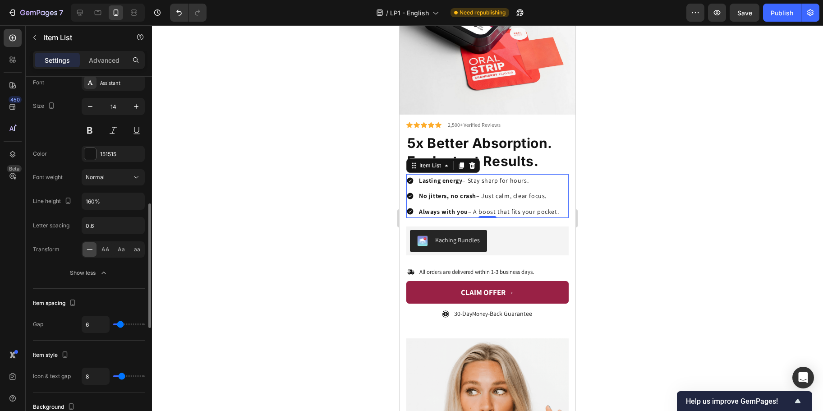
type input "7"
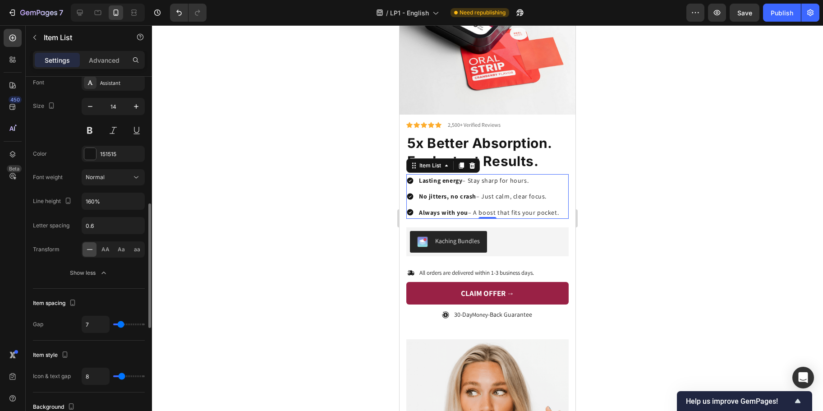
type input "8"
type input "9"
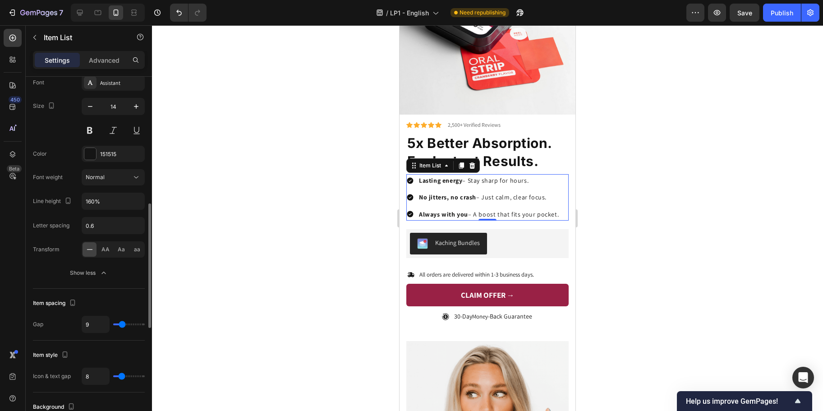
type input "8"
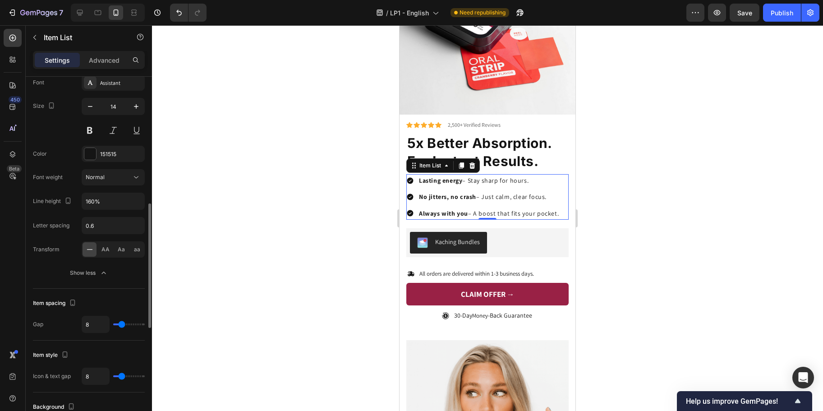
type input "7"
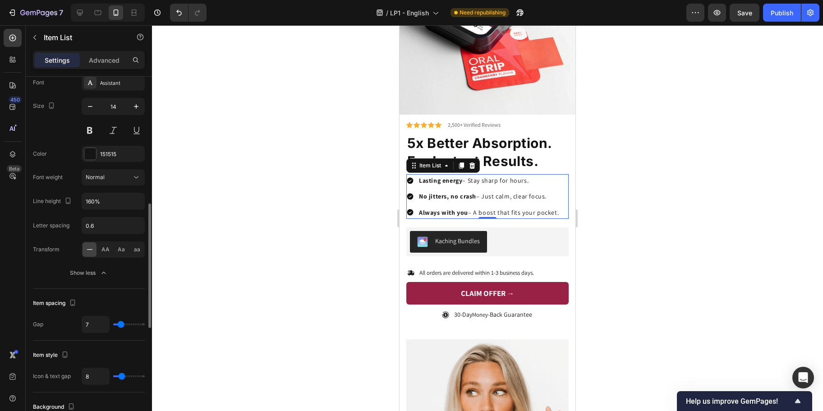
type input "6"
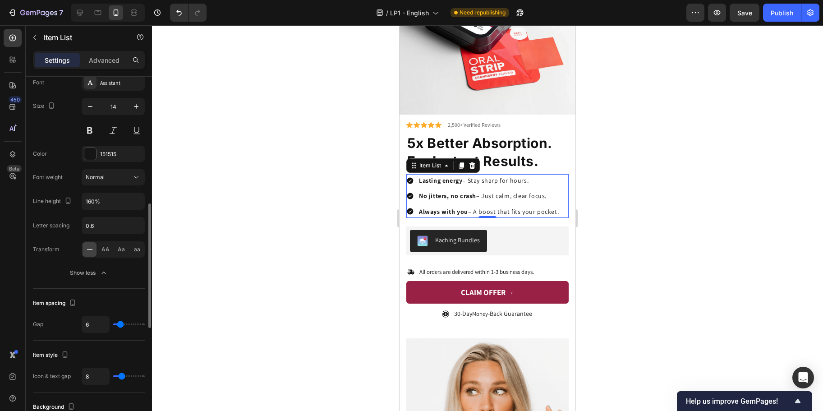
type input "6"
click at [120, 323] on input "range" at bounding box center [129, 324] width 32 height 2
click at [253, 238] on div at bounding box center [487, 217] width 671 height 385
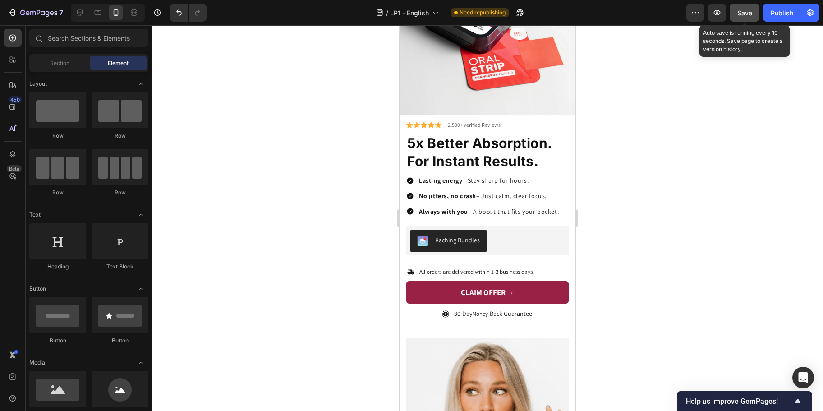
click at [740, 13] on span "Save" at bounding box center [744, 13] width 15 height 8
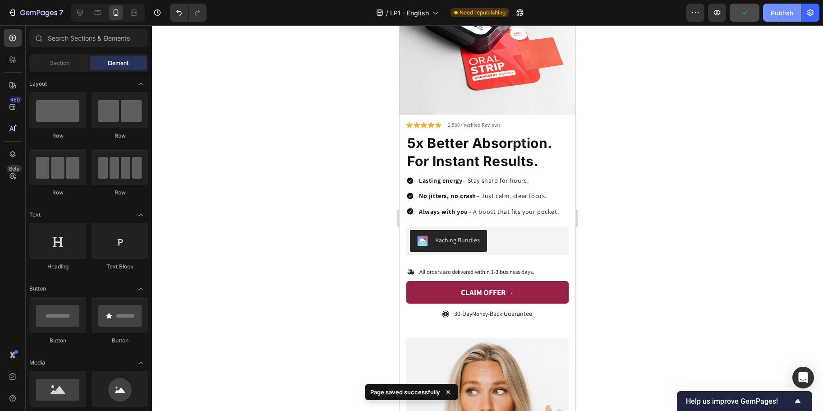
click at [784, 14] on div "Publish" at bounding box center [781, 12] width 23 height 9
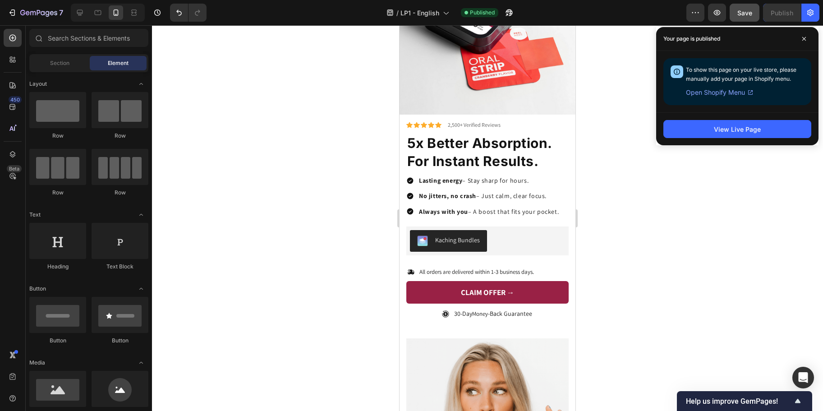
click at [616, 170] on div at bounding box center [487, 217] width 671 height 385
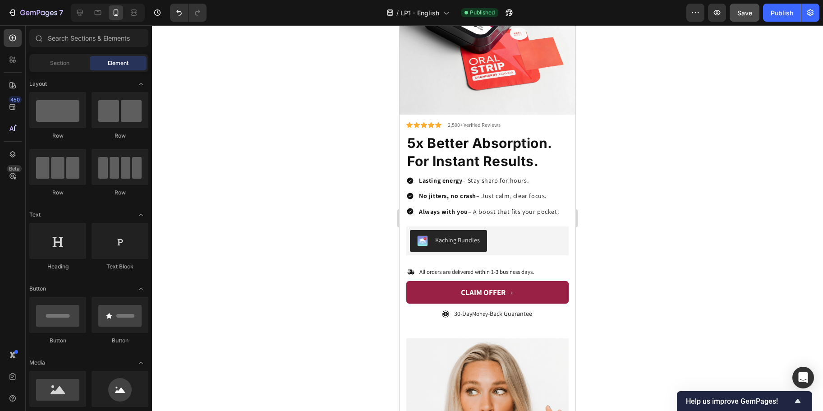
click at [616, 170] on div at bounding box center [487, 217] width 671 height 385
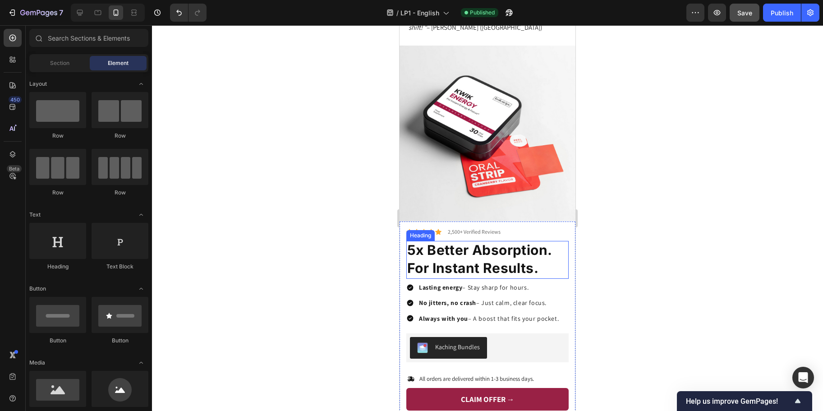
scroll to position [1737, 0]
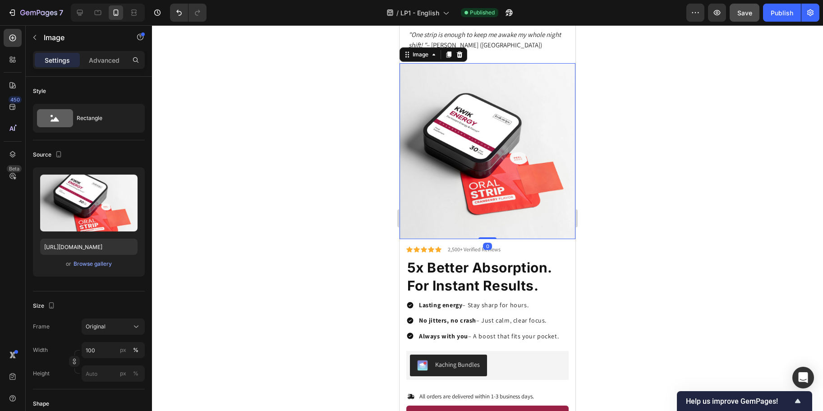
click at [513, 155] on img at bounding box center [487, 151] width 176 height 176
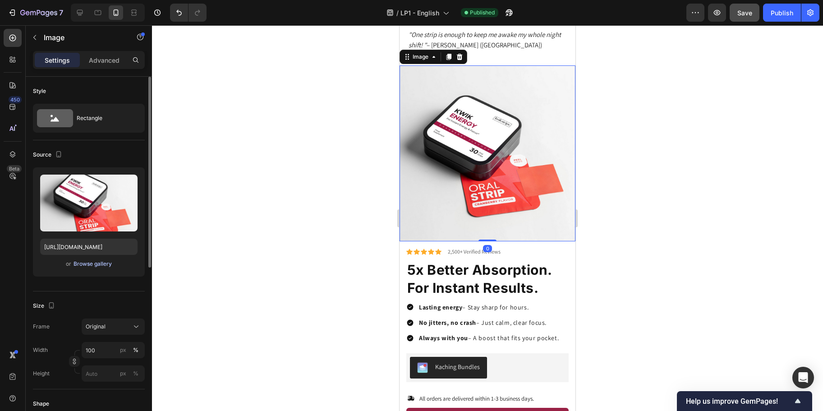
click at [102, 263] on div "Browse gallery" at bounding box center [92, 264] width 38 height 8
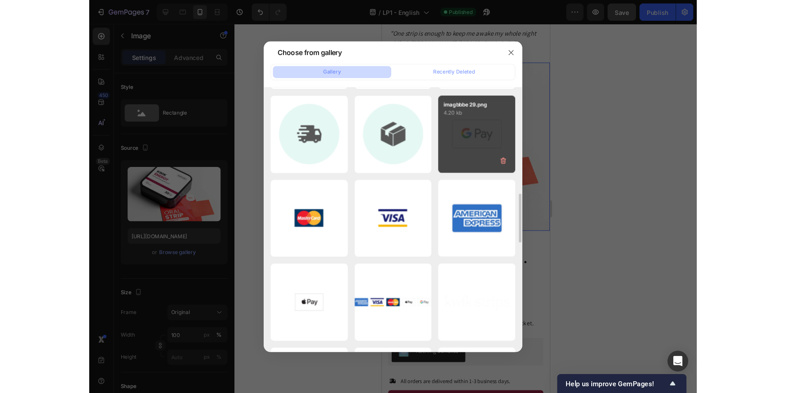
scroll to position [0, 0]
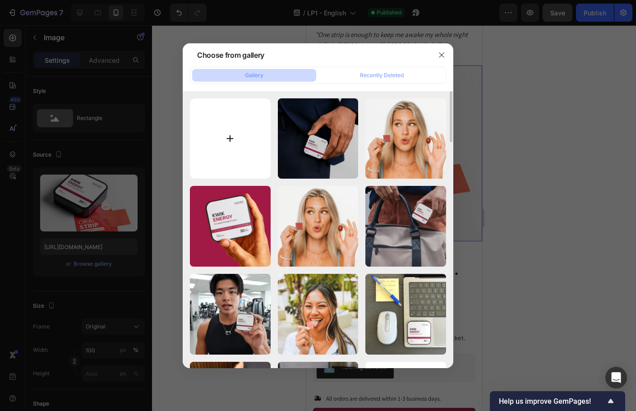
type input "C:\fakepath\4.png"
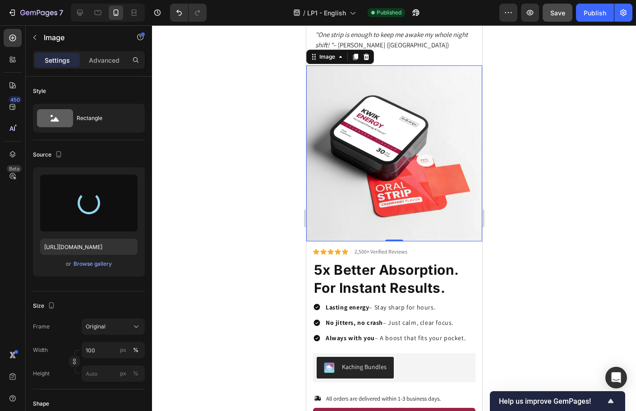
type input "https://cdn.shopify.com/s/files/1/0956/8813/0942/files/gempages_583237578463904…"
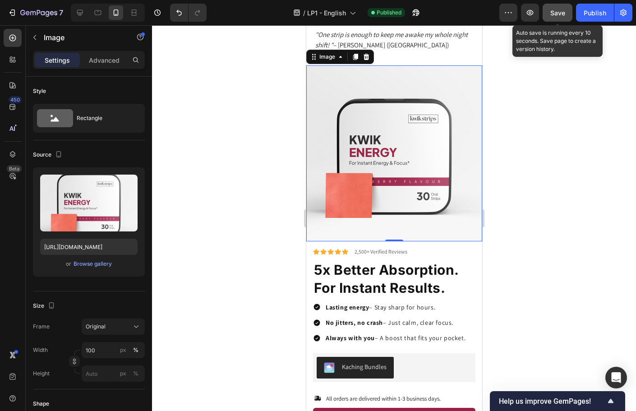
click at [559, 15] on span "Save" at bounding box center [557, 13] width 15 height 8
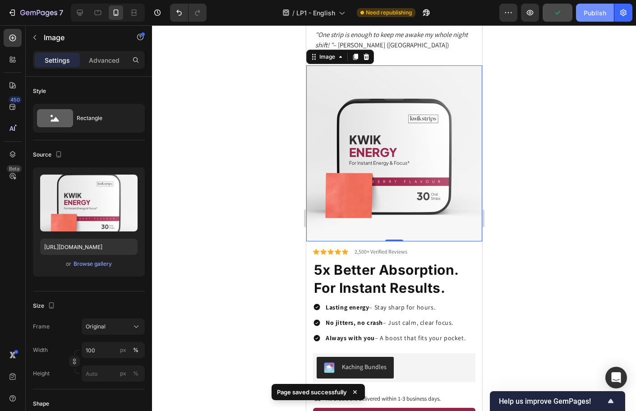
click at [602, 13] on div "Publish" at bounding box center [594, 12] width 23 height 9
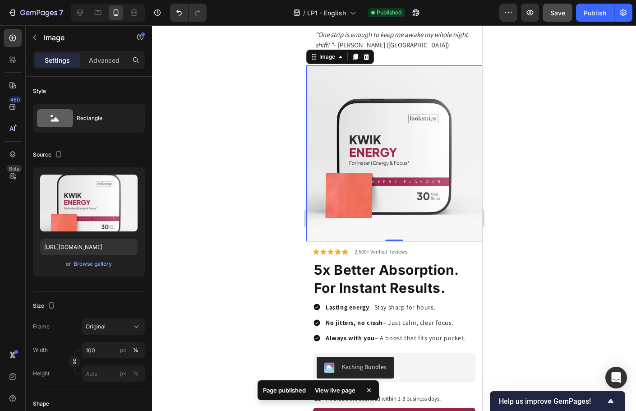
click at [547, 195] on div at bounding box center [394, 217] width 484 height 385
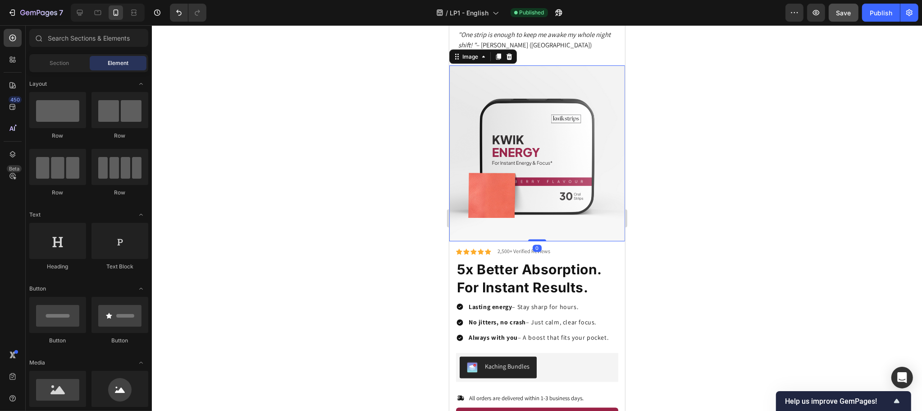
click at [489, 163] on img at bounding box center [537, 153] width 176 height 176
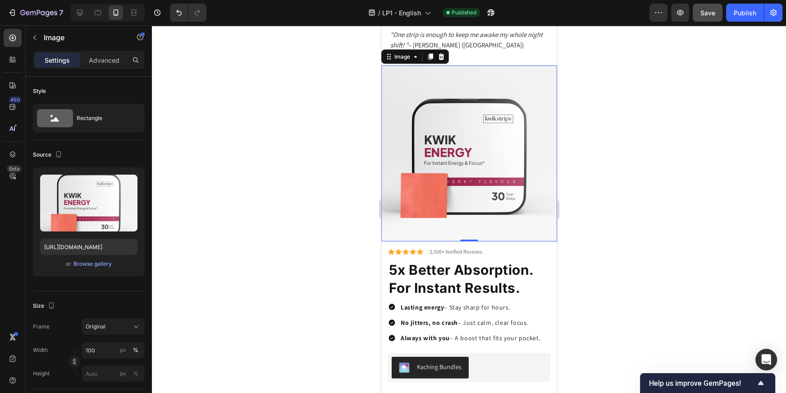
click at [618, 132] on div at bounding box center [469, 208] width 634 height 367
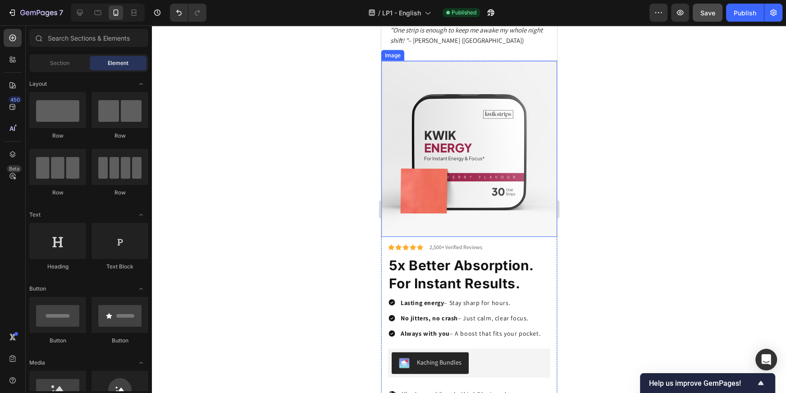
scroll to position [1742, 0]
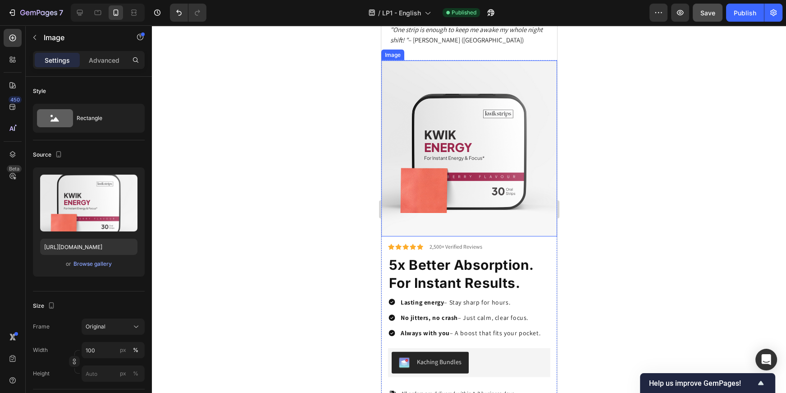
click at [436, 160] on img at bounding box center [469, 148] width 176 height 176
click at [100, 262] on div "Browse gallery" at bounding box center [92, 264] width 38 height 8
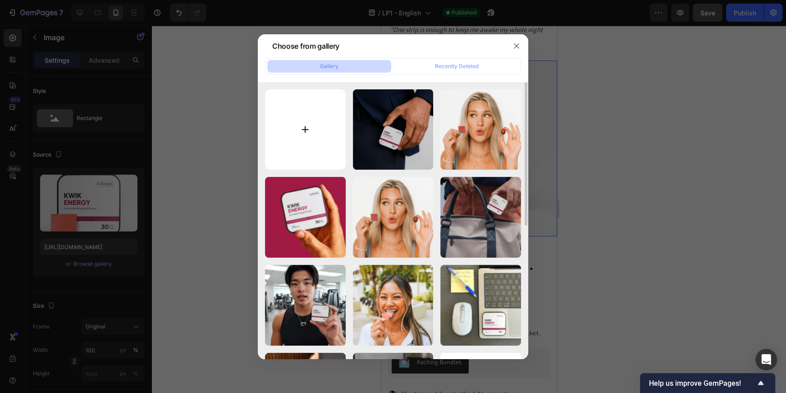
click at [318, 123] on input "file" at bounding box center [305, 129] width 81 height 81
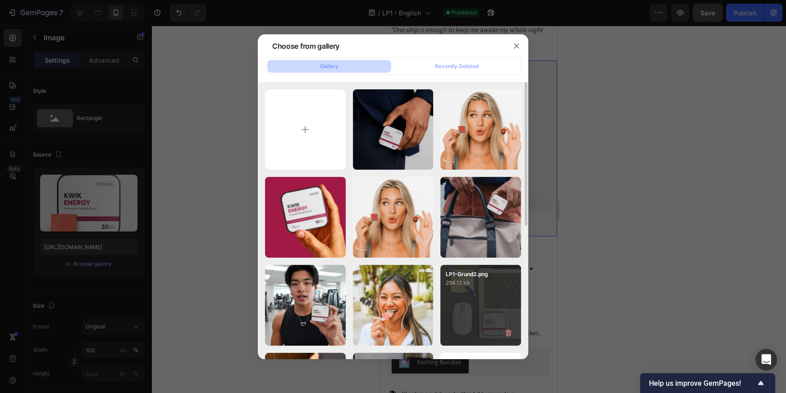
type input "C:\fakepath\Website Images (22) 2.png"
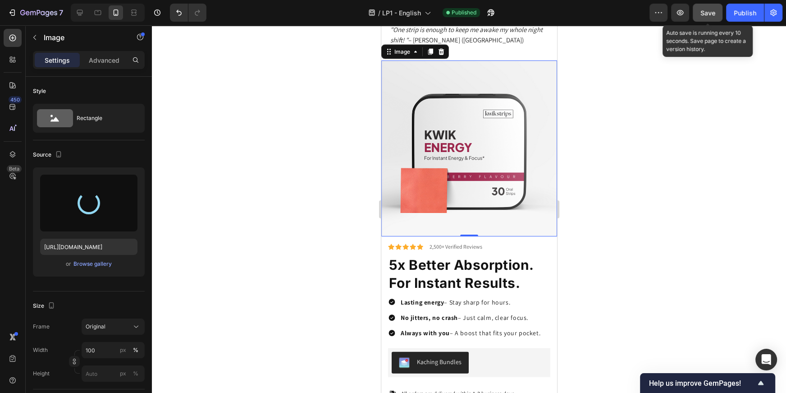
type input "https://cdn.shopify.com/s/files/1/0956/8813/0942/files/gempages_583237578463904…"
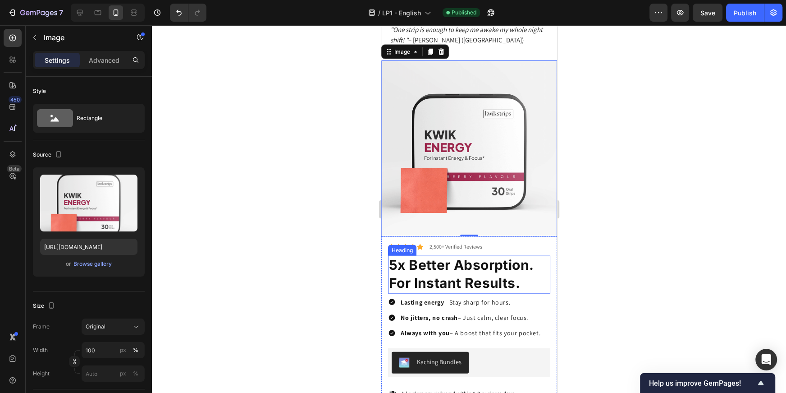
click at [474, 275] on strong "For Instant Results." at bounding box center [454, 283] width 131 height 16
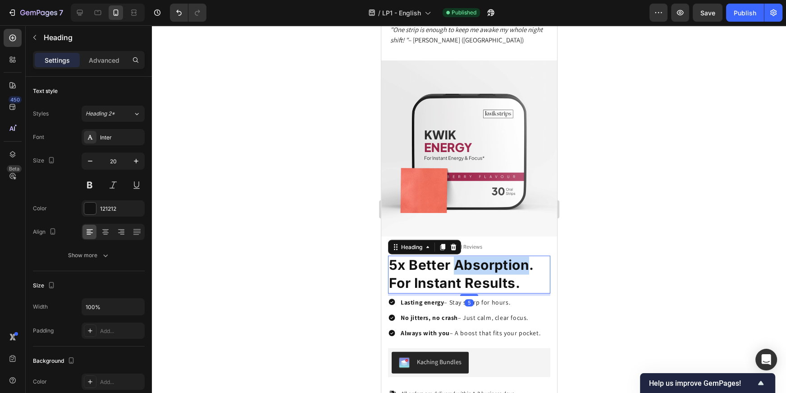
click at [475, 257] on strong "5x Better Absorption." at bounding box center [461, 265] width 145 height 16
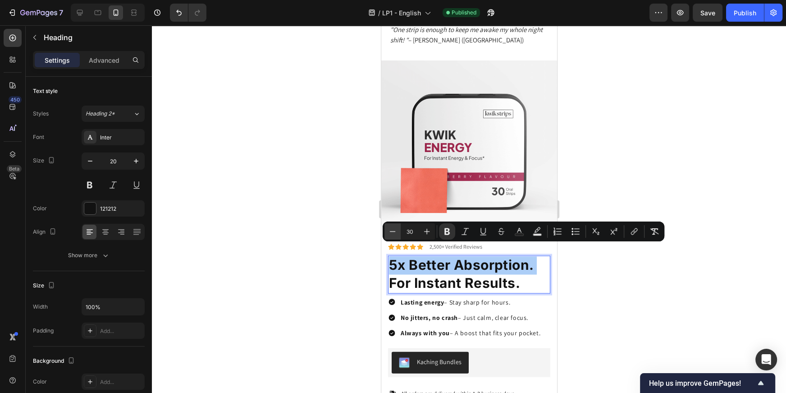
click at [392, 232] on icon "Editor contextual toolbar" at bounding box center [392, 231] width 9 height 9
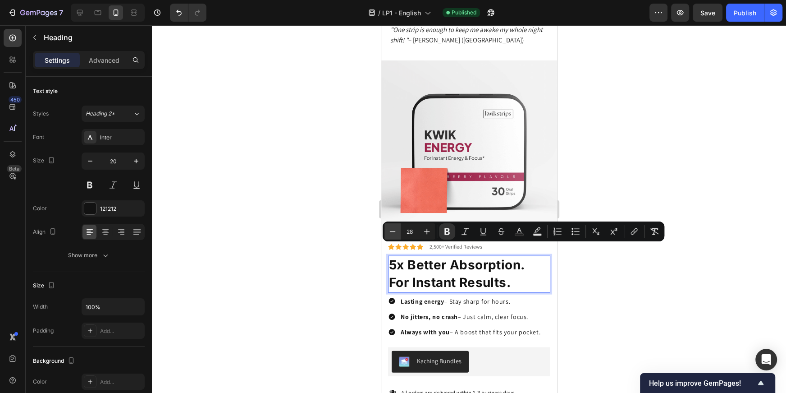
click at [392, 232] on icon "Editor contextual toolbar" at bounding box center [392, 231] width 9 height 9
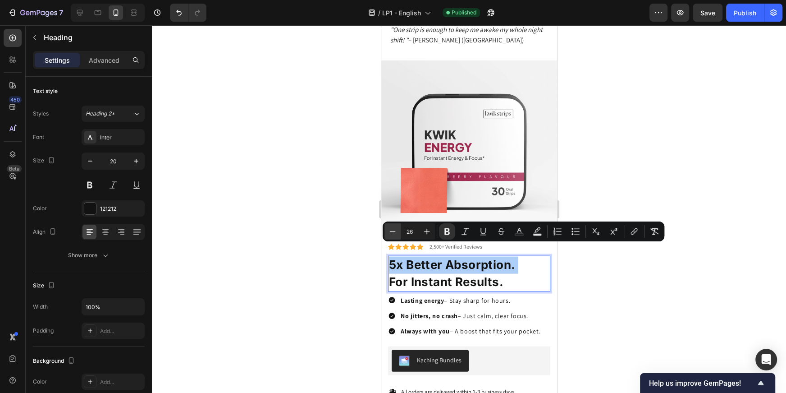
click at [392, 232] on icon "Editor contextual toolbar" at bounding box center [392, 231] width 9 height 9
type input "25"
click at [665, 277] on div at bounding box center [469, 208] width 634 height 367
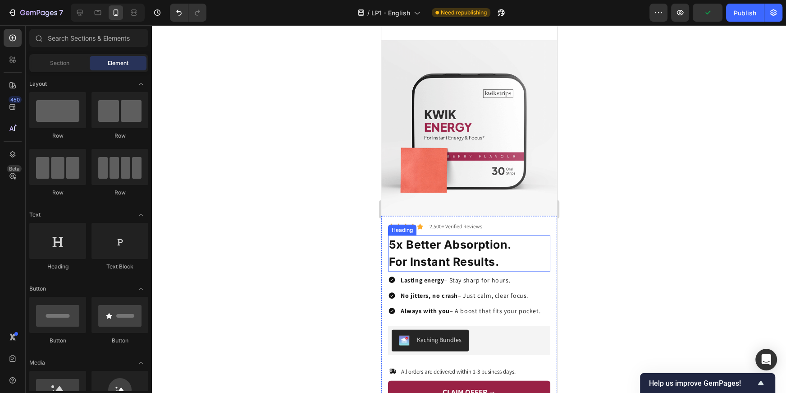
scroll to position [1761, 0]
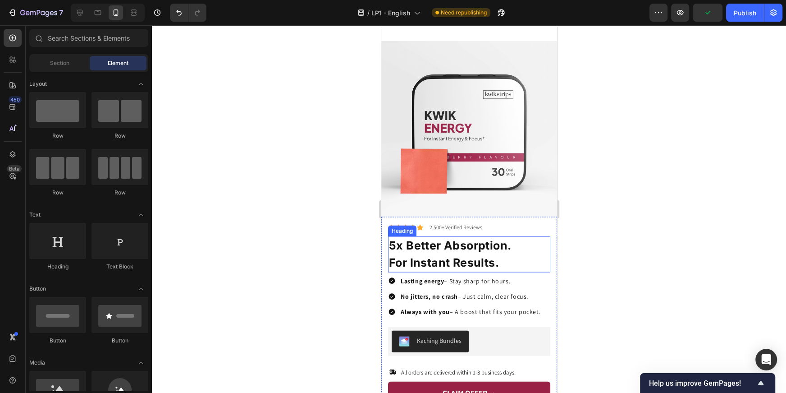
click at [509, 248] on p "⁠⁠⁠⁠⁠⁠⁠ 5x Better Absorption. For Instant Results." at bounding box center [469, 254] width 161 height 34
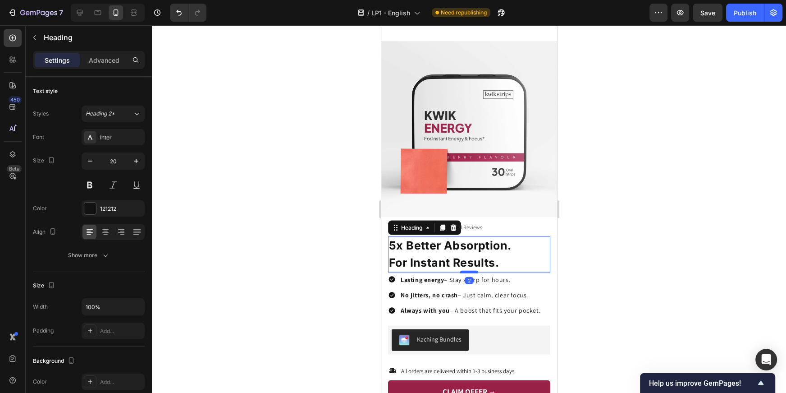
click at [467, 271] on div at bounding box center [469, 272] width 18 height 3
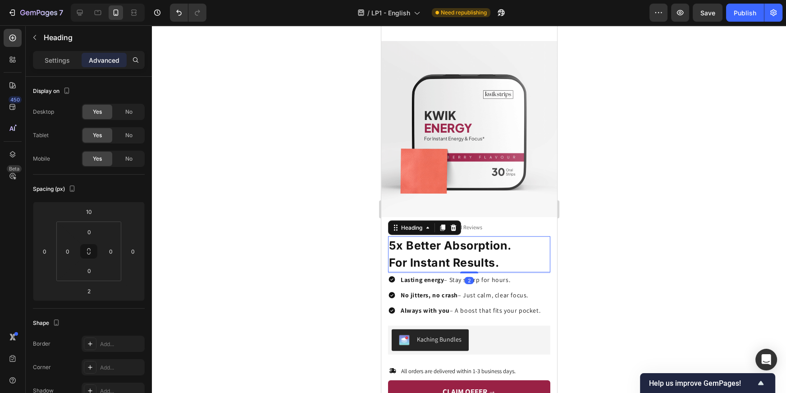
click at [632, 210] on div at bounding box center [469, 208] width 634 height 367
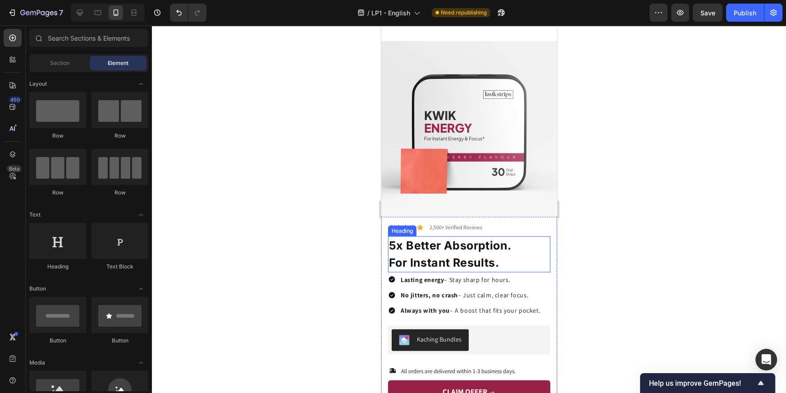
click at [466, 256] on strong "For Instant Results." at bounding box center [444, 263] width 110 height 14
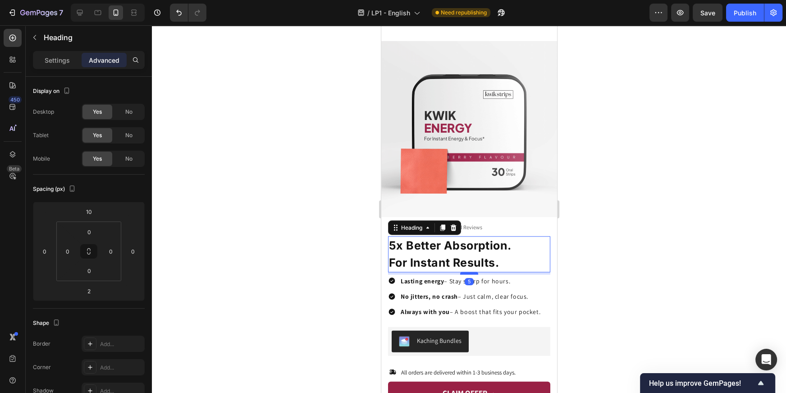
click at [460, 272] on div at bounding box center [469, 273] width 18 height 3
type input "5"
click at [603, 224] on div at bounding box center [469, 208] width 634 height 367
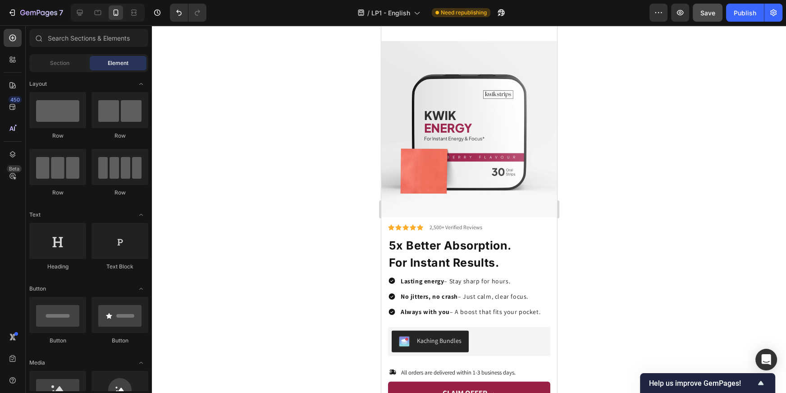
click at [712, 20] on button "Save" at bounding box center [708, 13] width 30 height 18
click at [741, 17] on button "Publish" at bounding box center [745, 13] width 38 height 18
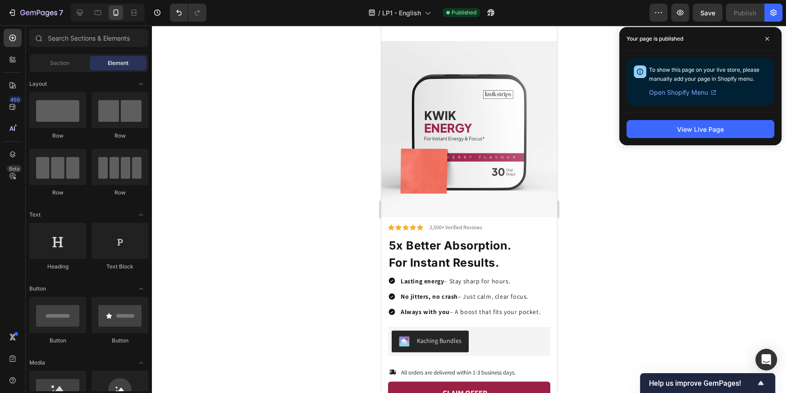
click at [672, 170] on div at bounding box center [469, 208] width 634 height 367
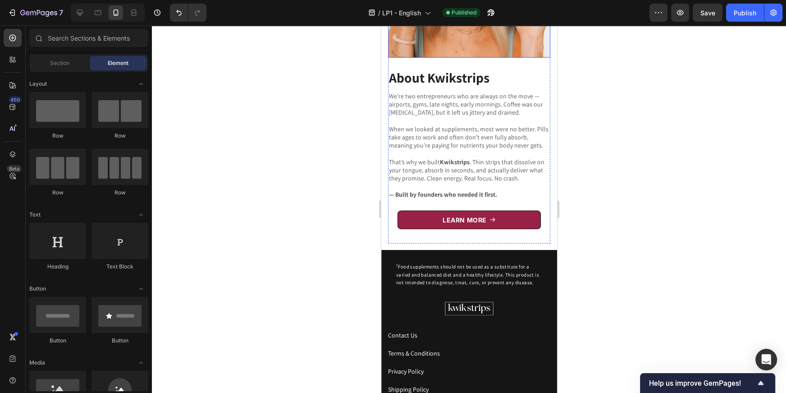
scroll to position [2287, 0]
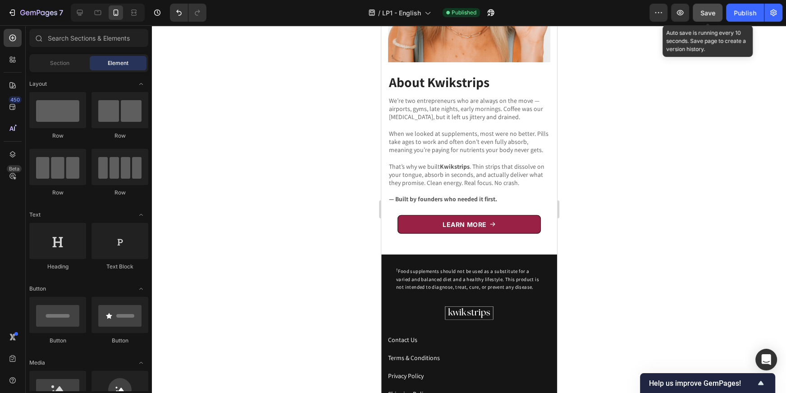
click at [706, 14] on span "Save" at bounding box center [708, 13] width 15 height 8
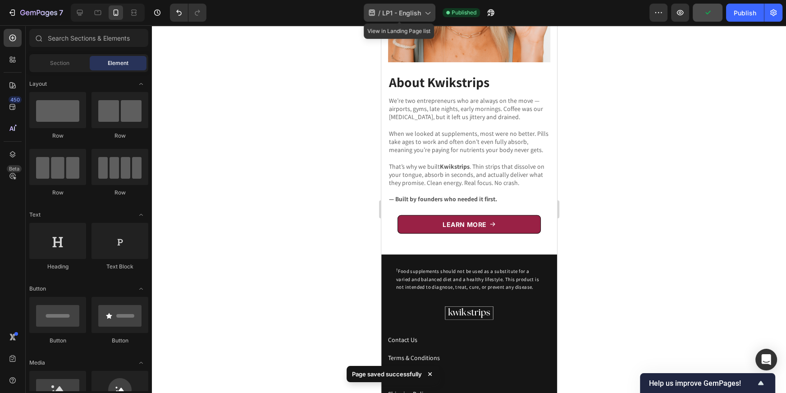
click at [415, 18] on div "/ LP1 - English" at bounding box center [400, 13] width 72 height 18
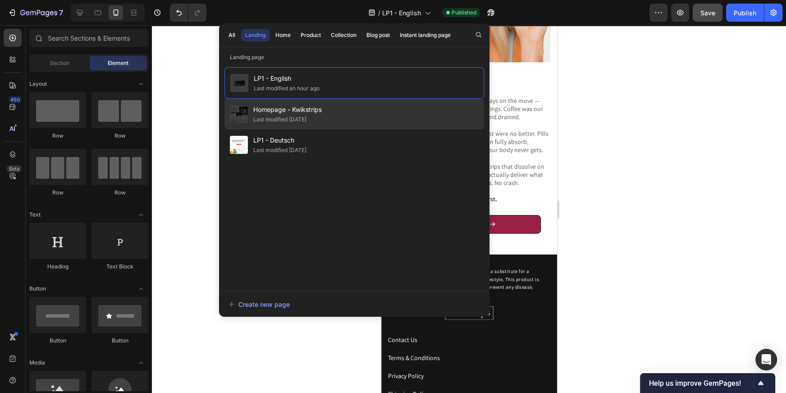
click at [359, 110] on div "Homepage - Kwikstrips Last modified 2 days ago" at bounding box center [355, 114] width 260 height 31
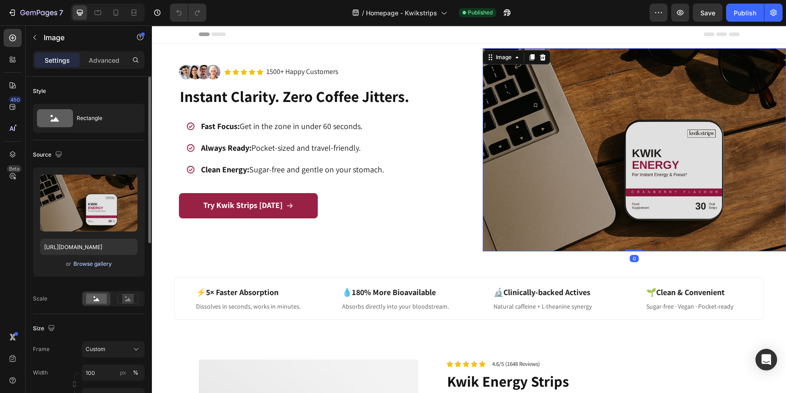
click at [94, 263] on div "Browse gallery" at bounding box center [92, 264] width 38 height 8
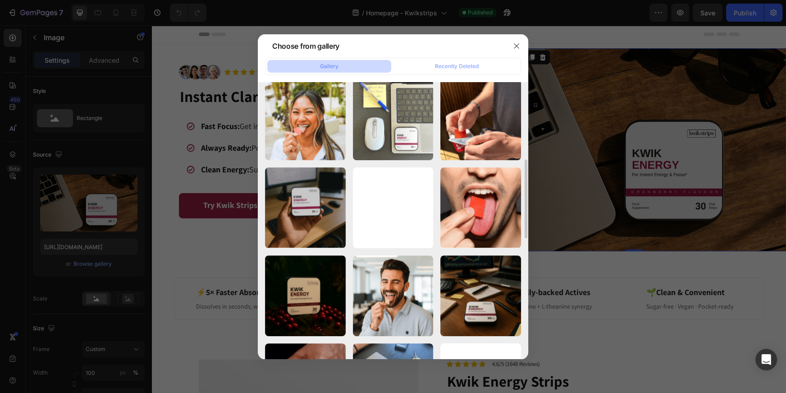
scroll to position [273, 0]
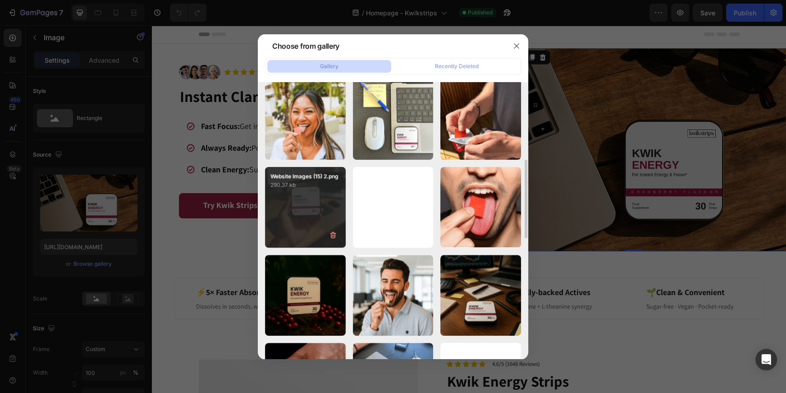
click at [307, 211] on div "Website Images (15) 2.png 290.37 kb" at bounding box center [305, 207] width 81 height 81
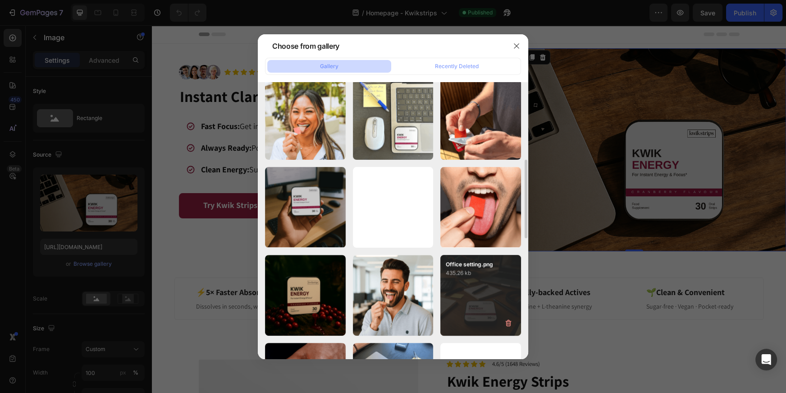
type input "https://cdn.shopify.com/s/files/1/0956/8813/0942/files/gempages_583237578463904…"
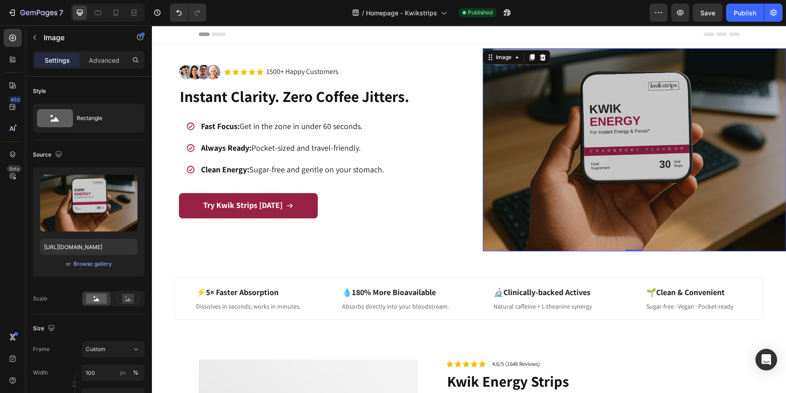
click at [613, 186] on img at bounding box center [635, 149] width 304 height 203
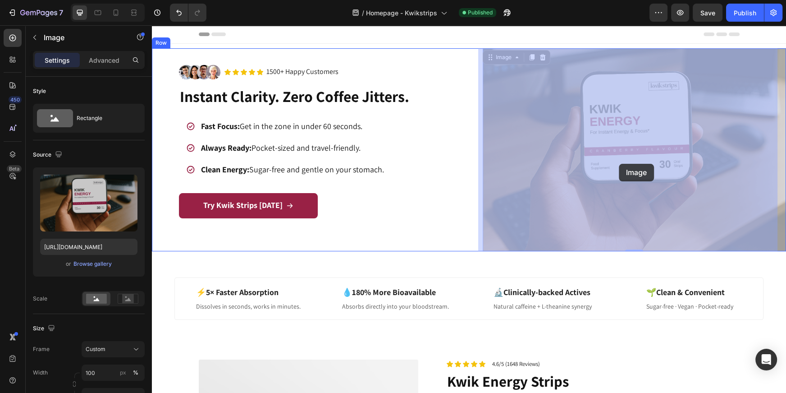
drag, startPoint x: 621, startPoint y: 168, endPoint x: 619, endPoint y: 162, distance: 6.9
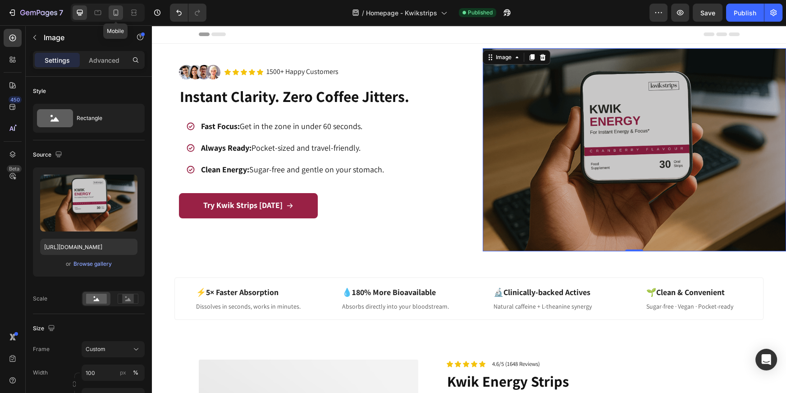
click at [121, 14] on div at bounding box center [116, 12] width 14 height 14
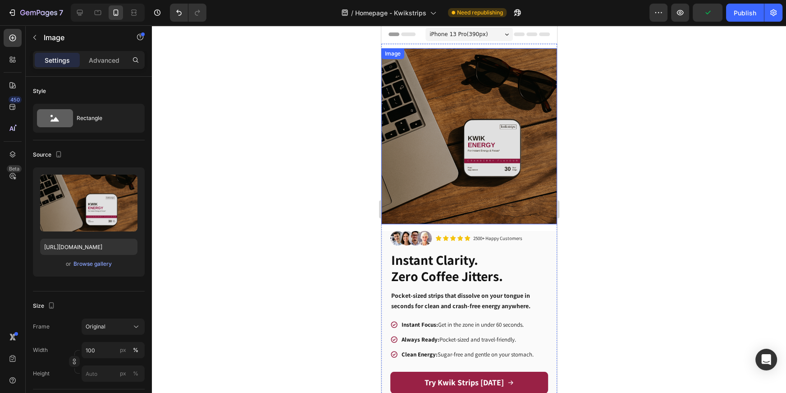
click at [456, 118] on img at bounding box center [469, 136] width 176 height 176
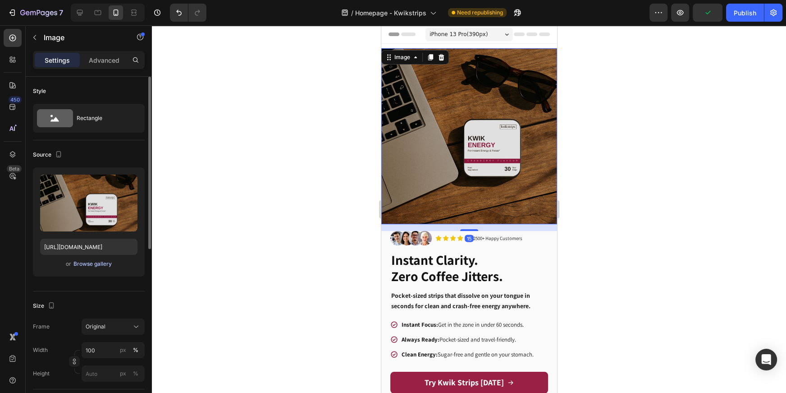
click at [95, 263] on div "Browse gallery" at bounding box center [92, 264] width 38 height 8
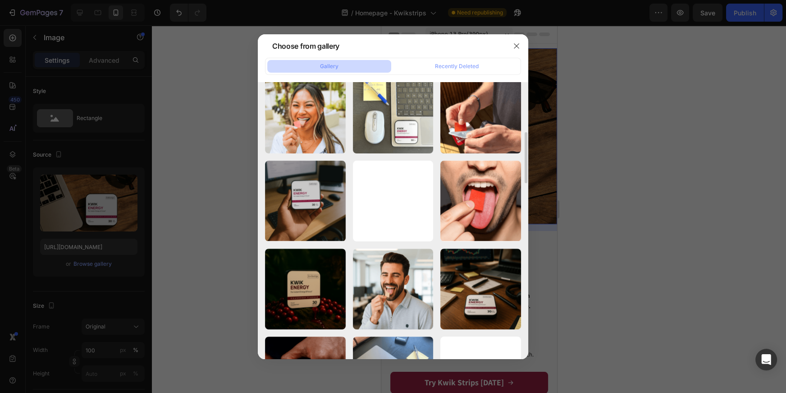
scroll to position [278, 0]
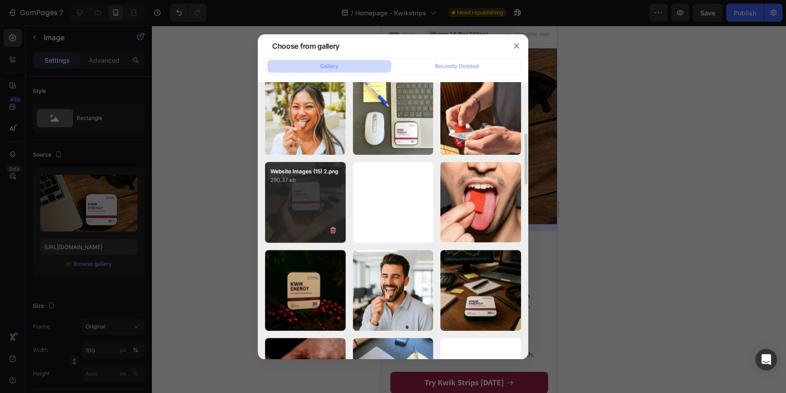
click at [312, 216] on div "Website Images (15) 2.png 290.37 kb" at bounding box center [305, 202] width 81 height 81
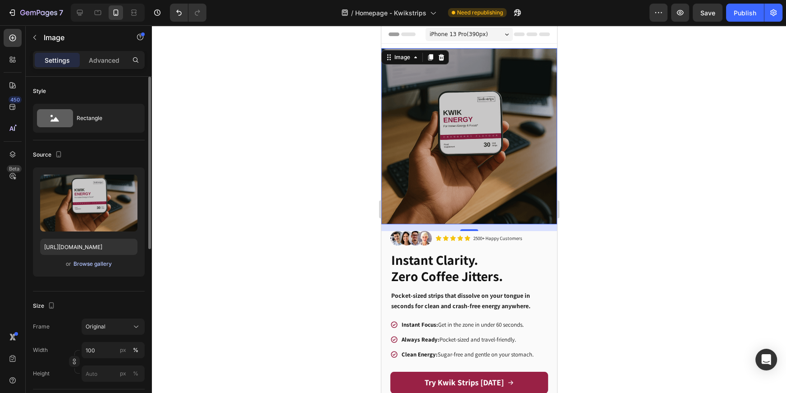
click at [104, 264] on div "Browse gallery" at bounding box center [92, 264] width 38 height 8
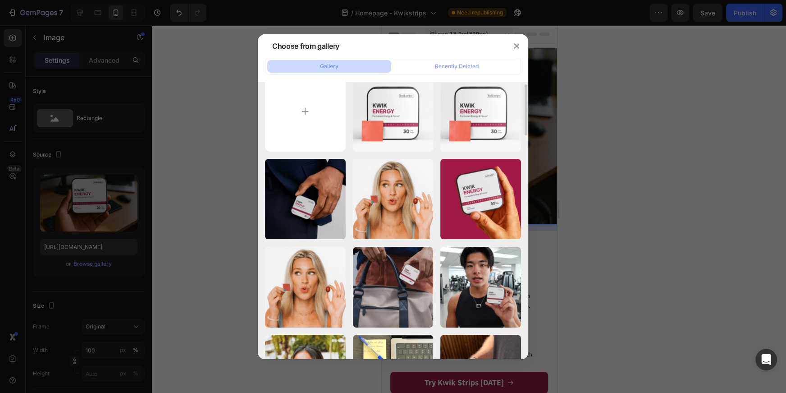
scroll to position [16, 0]
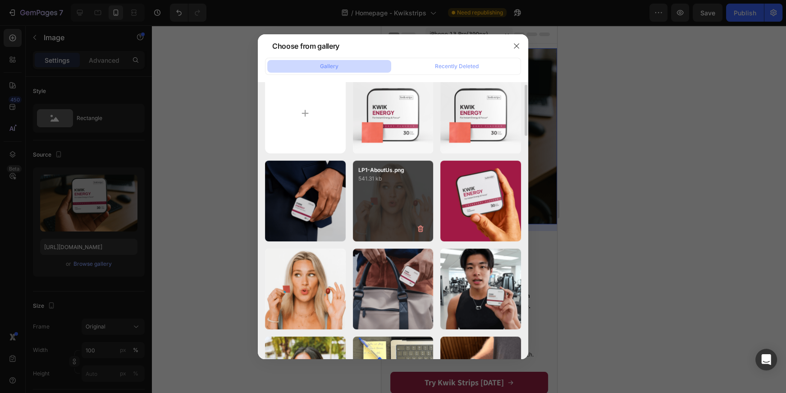
click at [377, 201] on div "LP1-AboutUs.png 541.31 kb" at bounding box center [393, 201] width 81 height 81
type input "https://cdn.shopify.com/s/files/1/0956/8813/0942/files/gempages_583237578463904…"
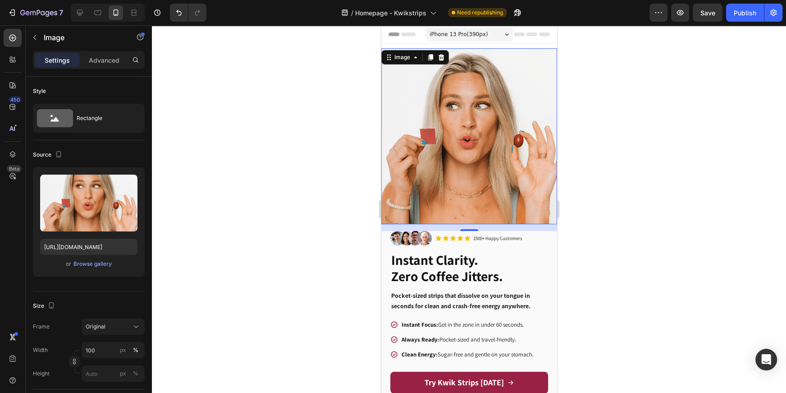
click at [633, 183] on div at bounding box center [469, 208] width 634 height 367
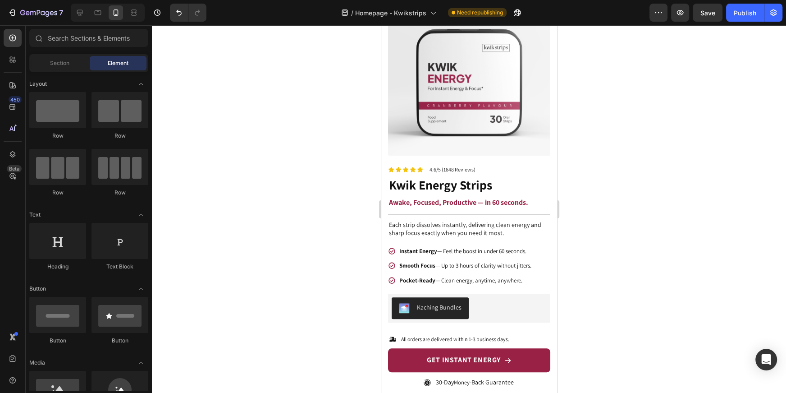
scroll to position [657, 0]
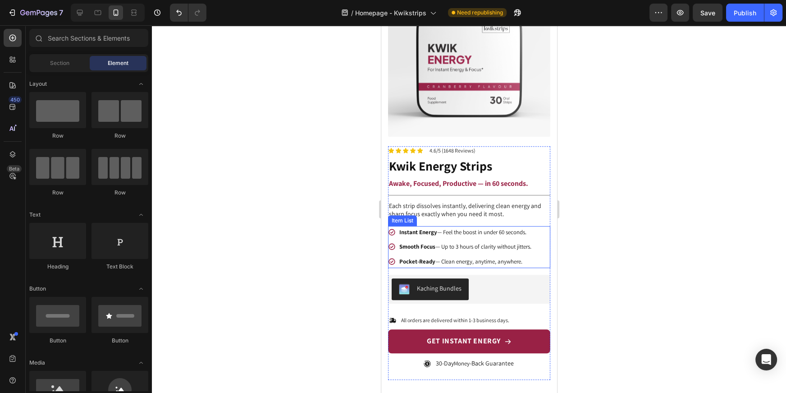
click at [391, 228] on icon at bounding box center [392, 232] width 8 height 8
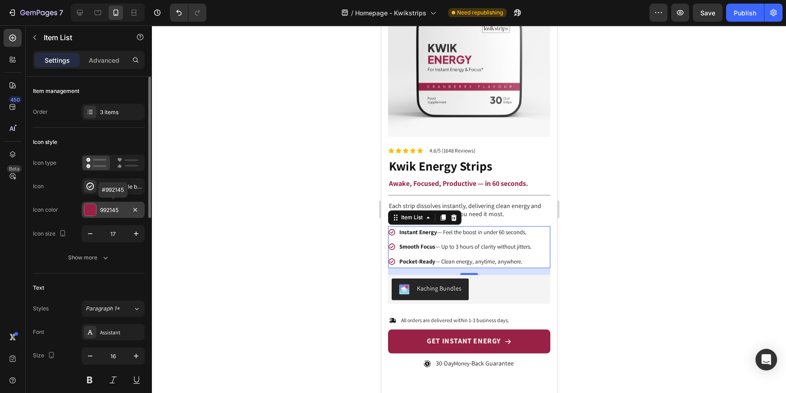
drag, startPoint x: 88, startPoint y: 211, endPoint x: 100, endPoint y: 211, distance: 11.7
click at [88, 211] on div at bounding box center [90, 210] width 12 height 12
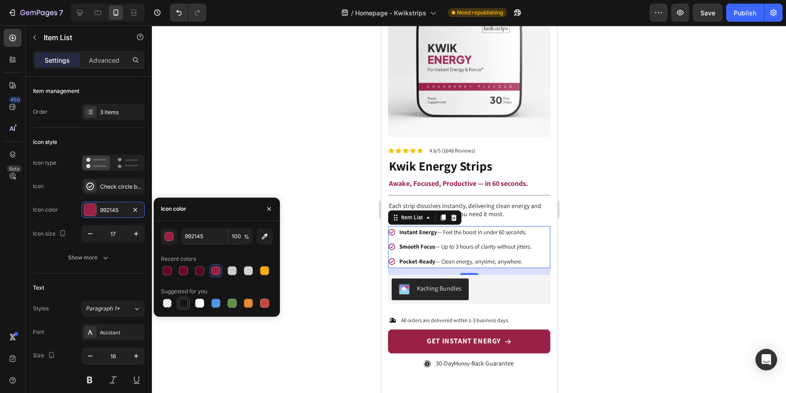
click at [183, 306] on div at bounding box center [183, 302] width 9 height 9
type input "151515"
click at [594, 204] on div at bounding box center [469, 208] width 634 height 367
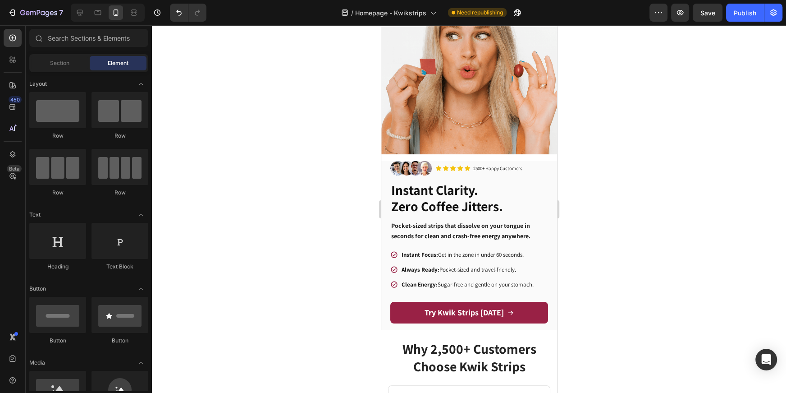
scroll to position [0, 0]
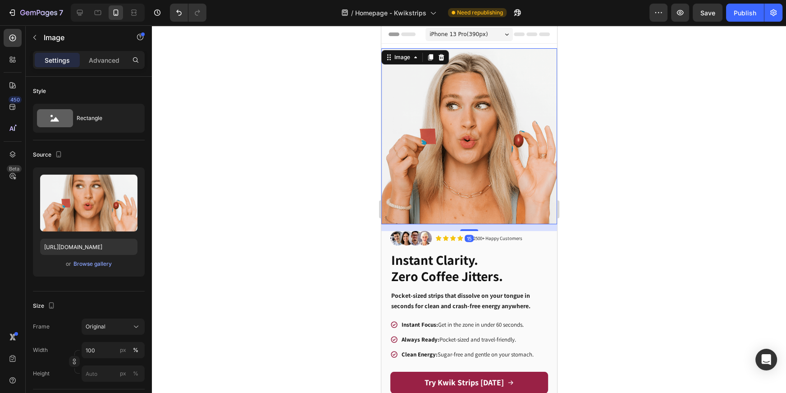
click at [461, 140] on img at bounding box center [469, 136] width 176 height 176
click at [90, 261] on div "Browse gallery" at bounding box center [92, 264] width 38 height 8
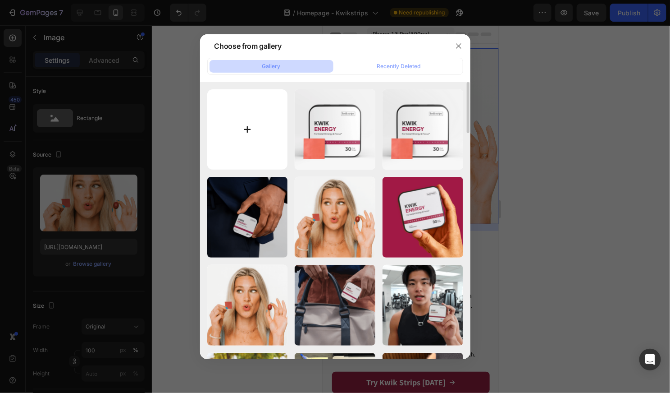
click at [253, 131] on input "file" at bounding box center [247, 129] width 81 height 81
type input "C:\fakepath\41.png"
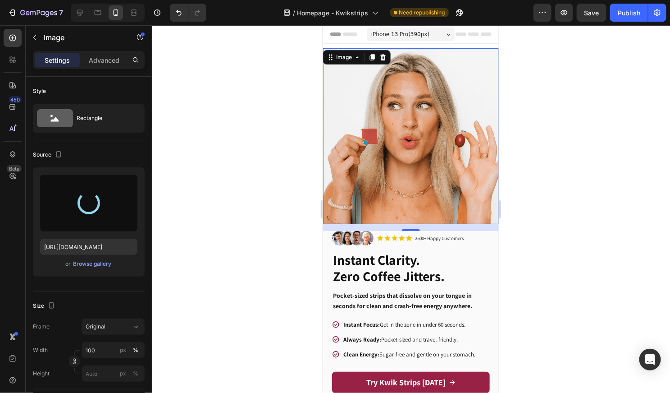
type input "https://cdn.shopify.com/s/files/1/0956/8813/0942/files/gempages_583237578463904…"
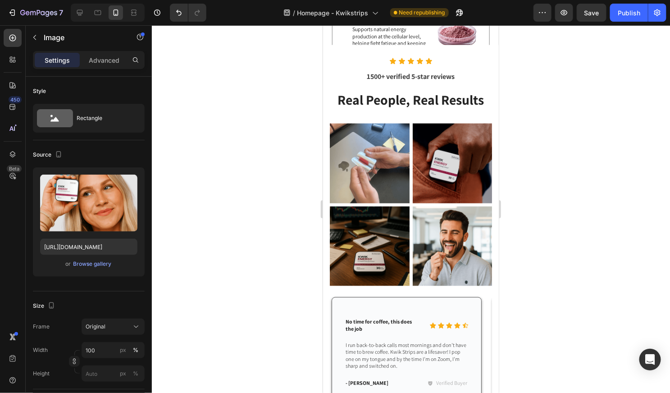
scroll to position [1851, 0]
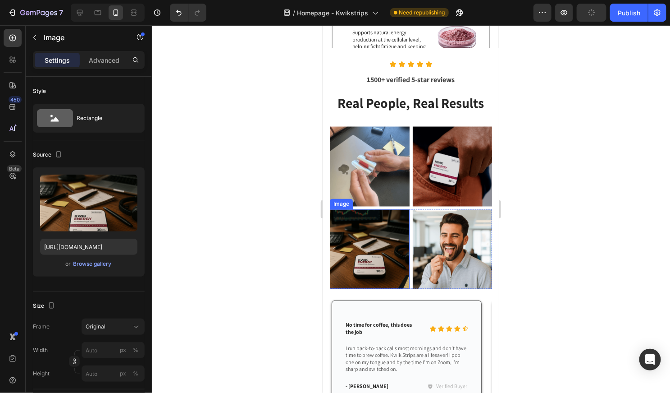
click at [384, 242] on img at bounding box center [370, 249] width 80 height 80
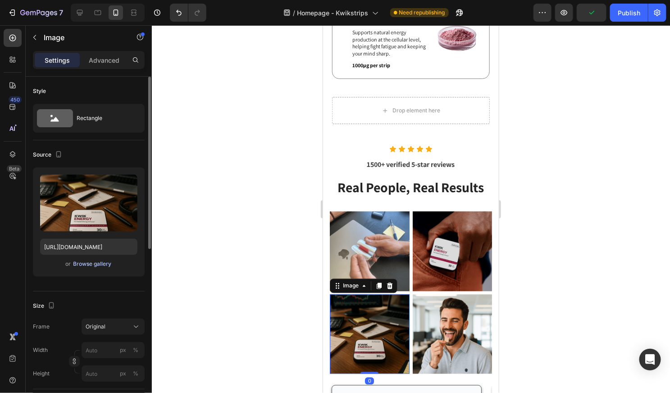
click at [94, 262] on div "Browse gallery" at bounding box center [92, 264] width 38 height 8
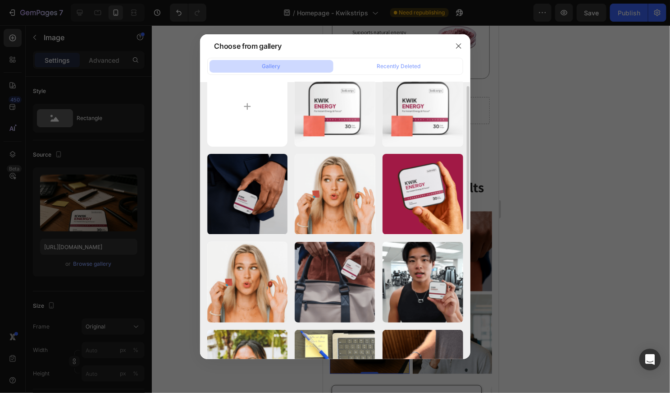
scroll to position [0, 0]
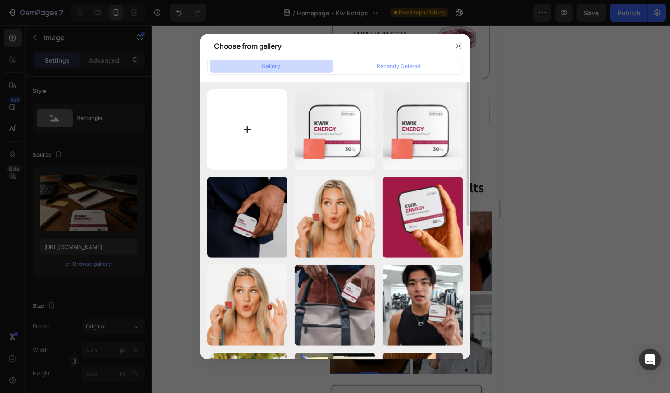
click at [253, 129] on input "file" at bounding box center [247, 129] width 81 height 81
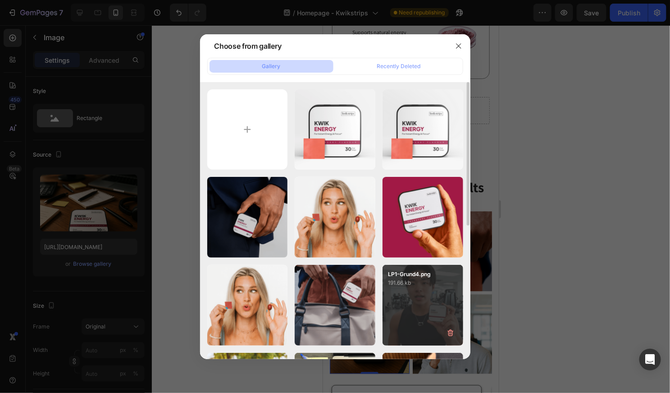
click at [424, 300] on div "LP1-Grund4.png 191.66 kb" at bounding box center [423, 305] width 81 height 81
type input "https://cdn.shopify.com/s/files/1/0956/8813/0942/files/gempages_583237578463904…"
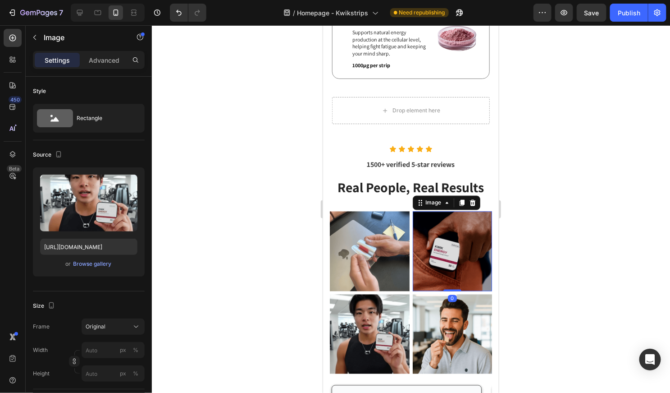
click at [427, 261] on img at bounding box center [453, 251] width 80 height 80
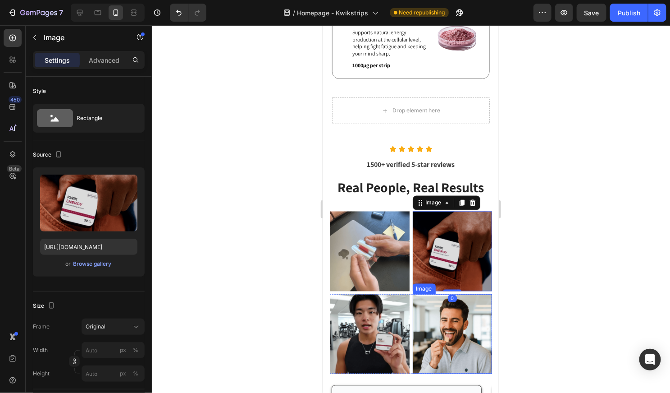
click at [434, 333] on img at bounding box center [453, 334] width 80 height 80
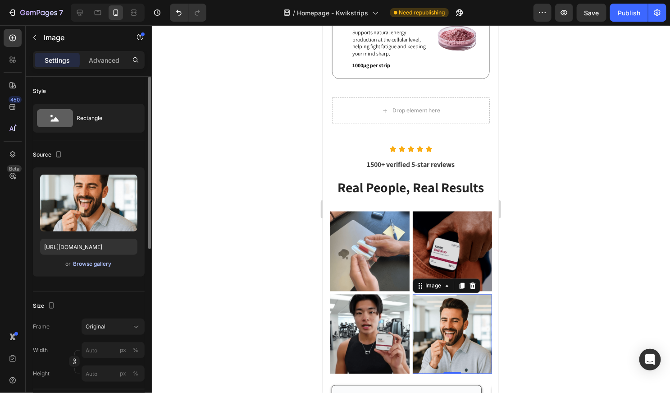
click at [104, 265] on div "Browse gallery" at bounding box center [92, 264] width 38 height 8
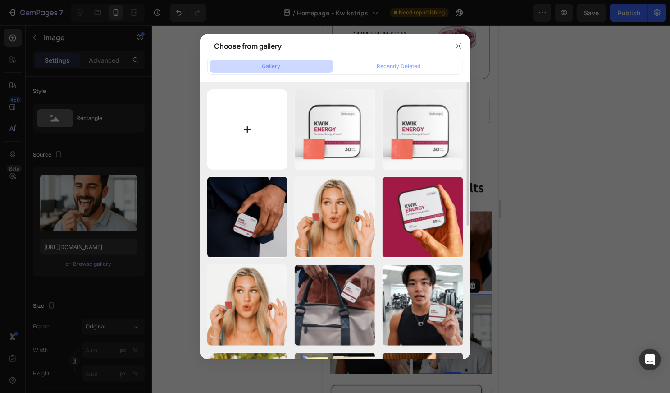
click at [255, 111] on input "file" at bounding box center [247, 129] width 81 height 81
type input "C:\fakepath\LP1-Grund3.png"
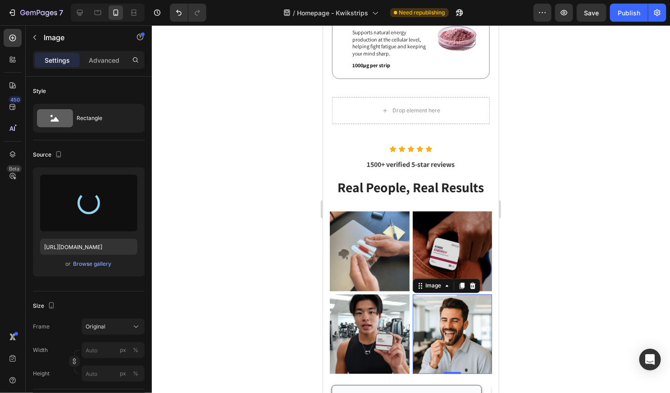
type input "https://cdn.shopify.com/s/files/1/0956/8813/0942/files/gempages_583237578463904…"
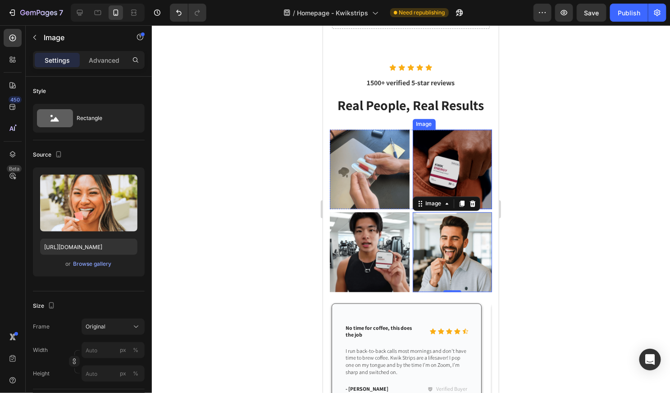
scroll to position [1939, 0]
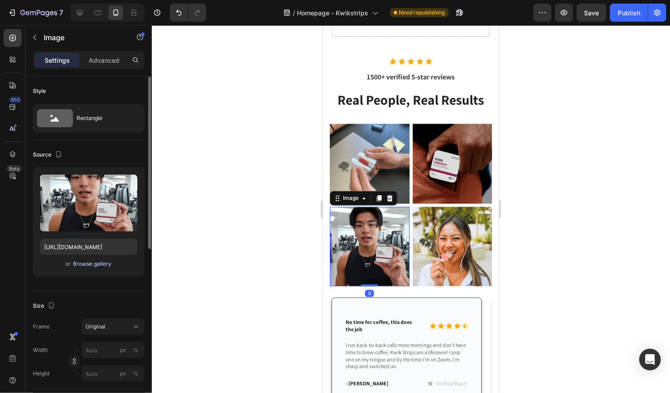
click at [95, 263] on div "Browse gallery" at bounding box center [92, 264] width 38 height 8
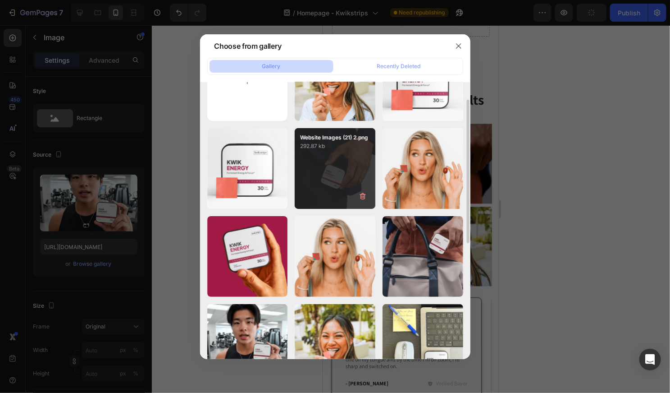
scroll to position [0, 0]
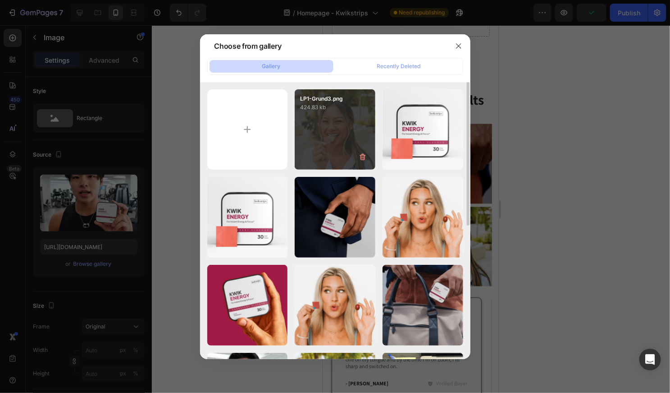
click at [341, 139] on div "LP1-Grund3.png 424.83 kb" at bounding box center [335, 129] width 81 height 81
type input "https://cdn.shopify.com/s/files/1/0956/8813/0942/files/gempages_583237578463904…"
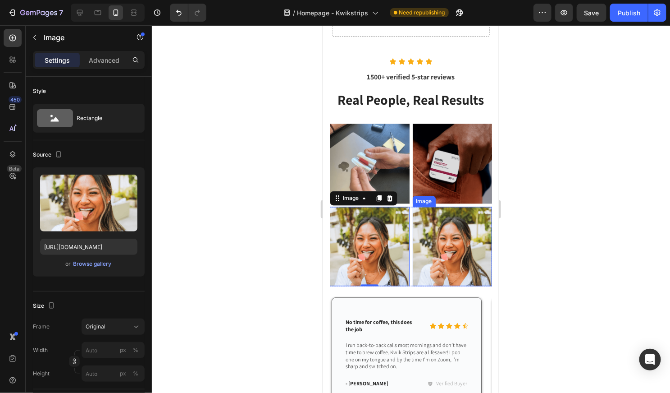
click at [455, 242] on img at bounding box center [453, 246] width 80 height 80
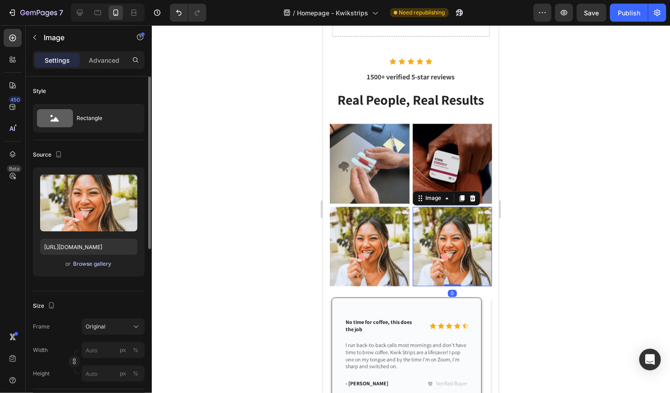
click at [96, 262] on div "Browse gallery" at bounding box center [92, 264] width 38 height 8
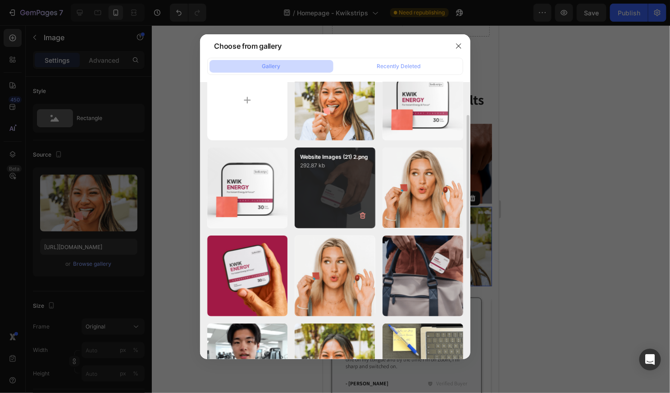
scroll to position [78, 0]
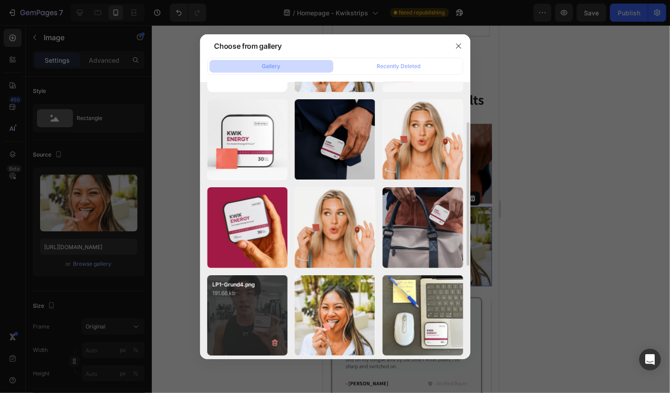
click at [257, 302] on div "LP1-Grund4.png 191.66 kb" at bounding box center [247, 315] width 81 height 81
type input "https://cdn.shopify.com/s/files/1/0956/8813/0942/files/gempages_583237578463904…"
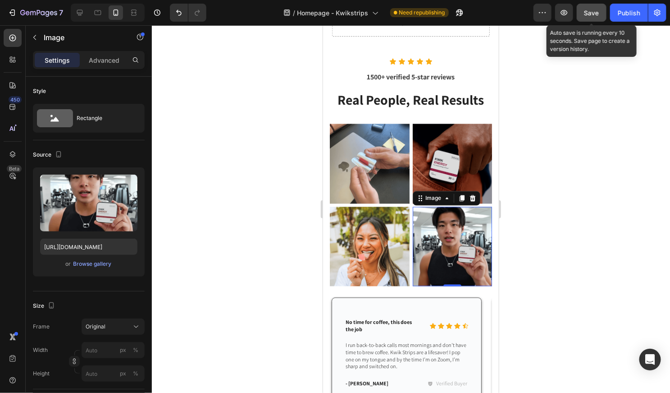
click at [587, 15] on span "Save" at bounding box center [592, 13] width 15 height 8
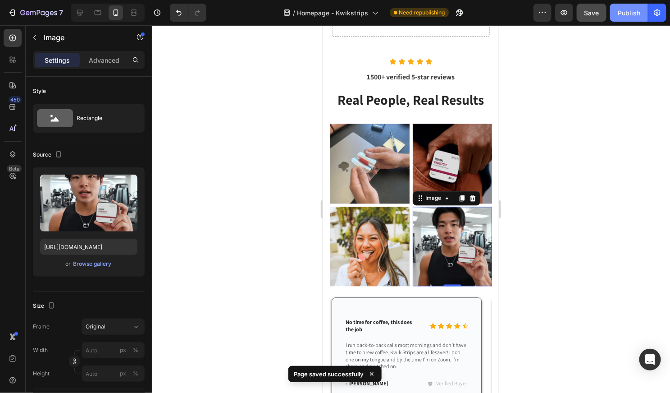
drag, startPoint x: 626, startPoint y: 11, endPoint x: 140, endPoint y: 200, distance: 522.0
click at [626, 11] on div "Publish" at bounding box center [629, 12] width 23 height 9
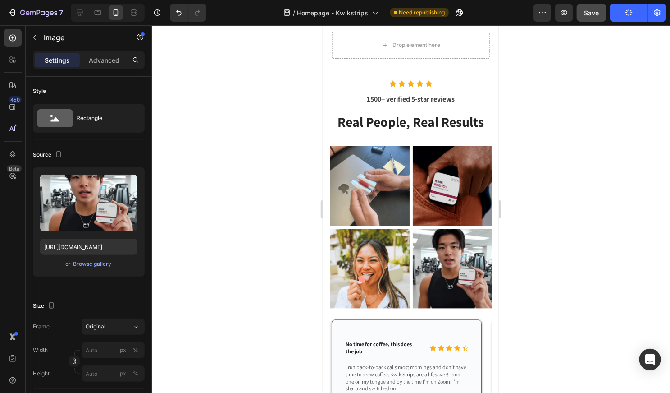
scroll to position [1915, 0]
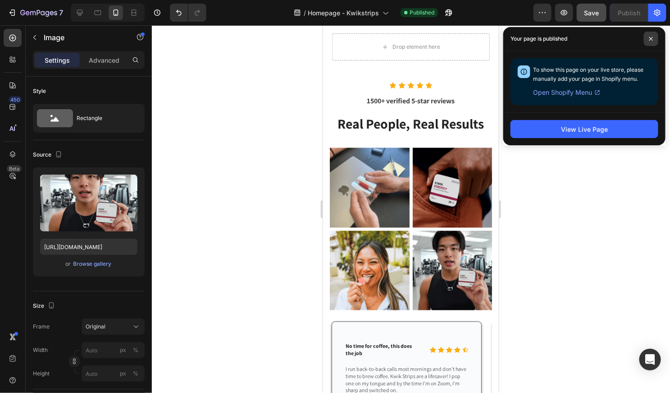
drag, startPoint x: 656, startPoint y: 38, endPoint x: 144, endPoint y: 46, distance: 512.2
click at [656, 38] on span at bounding box center [651, 39] width 14 height 14
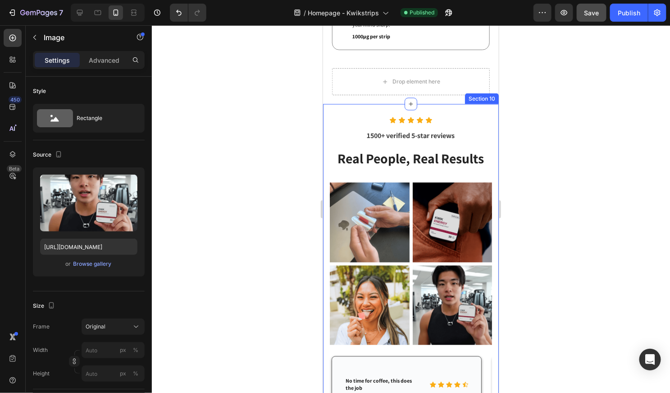
scroll to position [1877, 0]
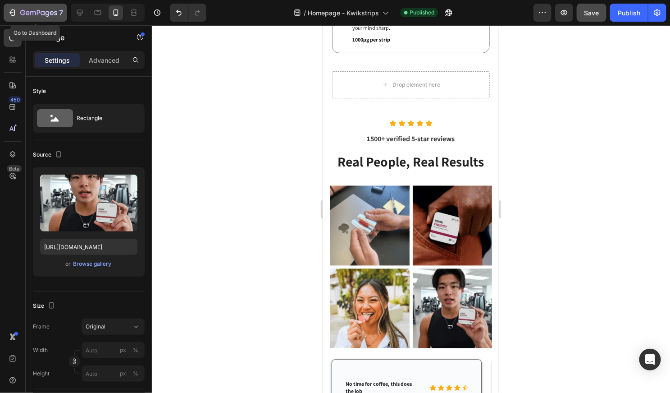
click at [9, 14] on icon "button" at bounding box center [12, 12] width 9 height 9
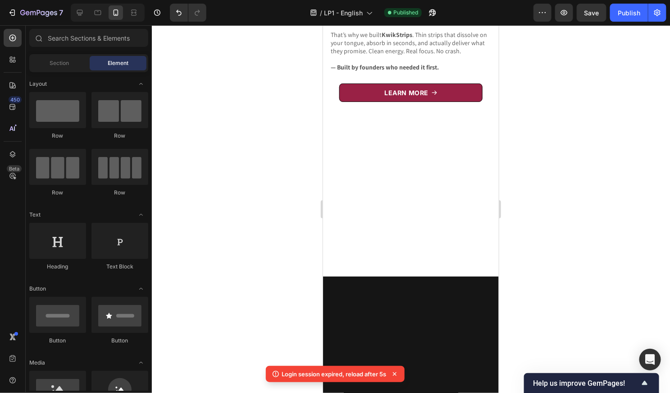
scroll to position [2192, 0]
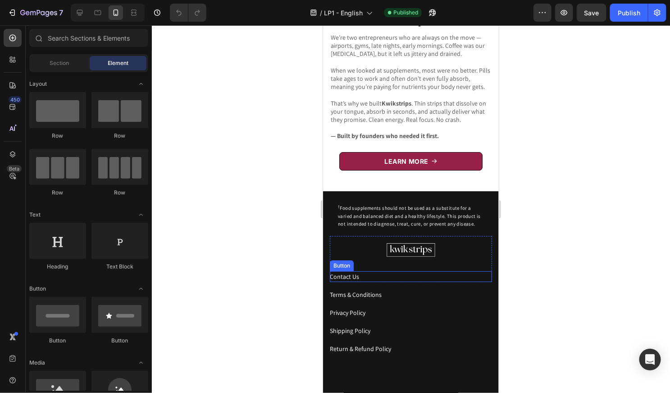
scroll to position [2262, 0]
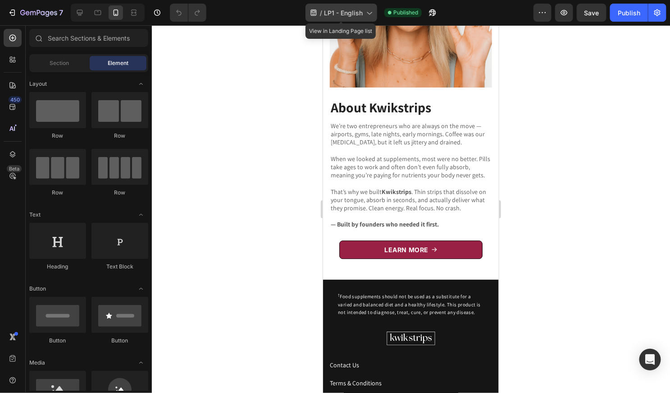
click at [351, 12] on span "LP1 - English" at bounding box center [343, 12] width 39 height 9
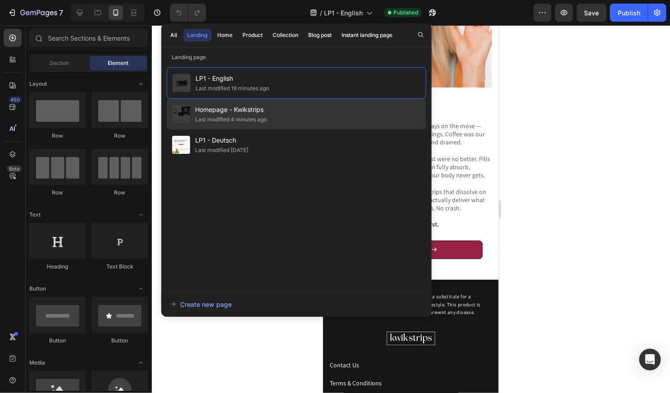
click at [303, 110] on div "Homepage - Kwikstrips Last modified 4 minutes ago" at bounding box center [297, 114] width 260 height 31
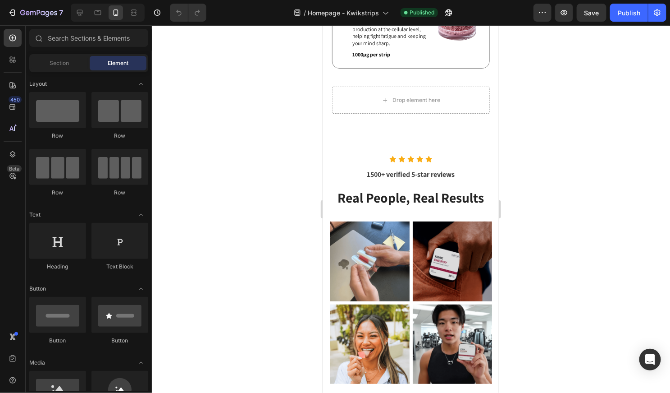
scroll to position [1343, 0]
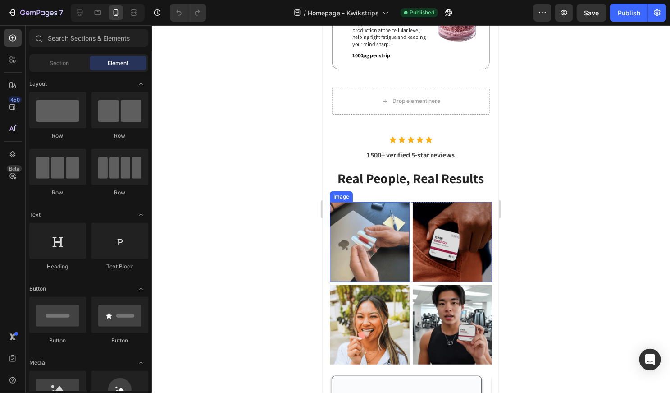
click at [371, 262] on img at bounding box center [370, 242] width 80 height 80
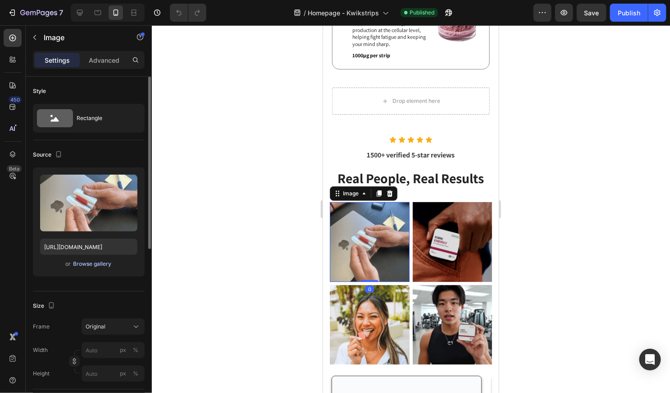
click at [104, 261] on div "Browse gallery" at bounding box center [92, 264] width 38 height 8
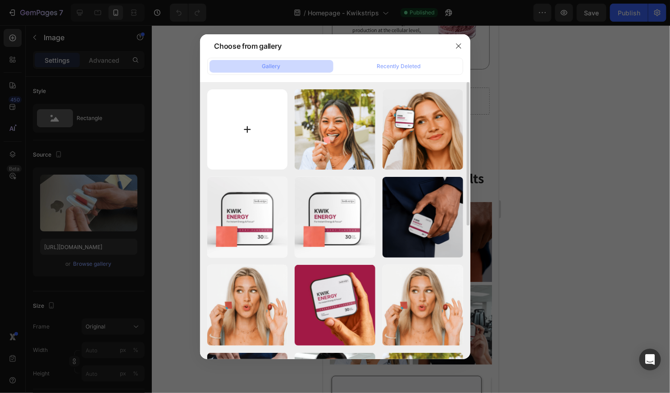
type input "C:\fakepath\LP1-Grund4 3.png"
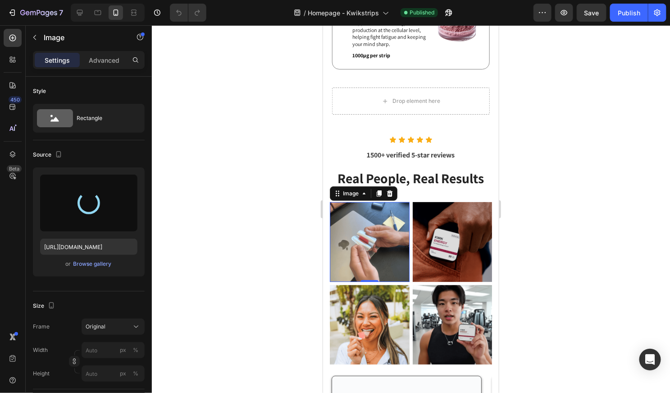
type input "[URL][DOMAIN_NAME]"
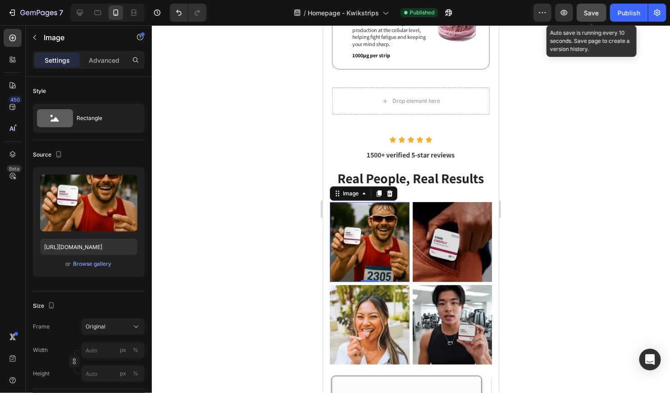
click at [588, 11] on span "Save" at bounding box center [592, 13] width 15 height 8
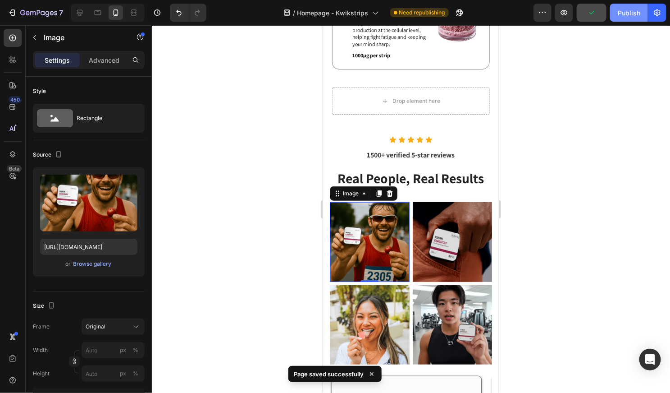
click at [623, 9] on div "Publish" at bounding box center [629, 12] width 23 height 9
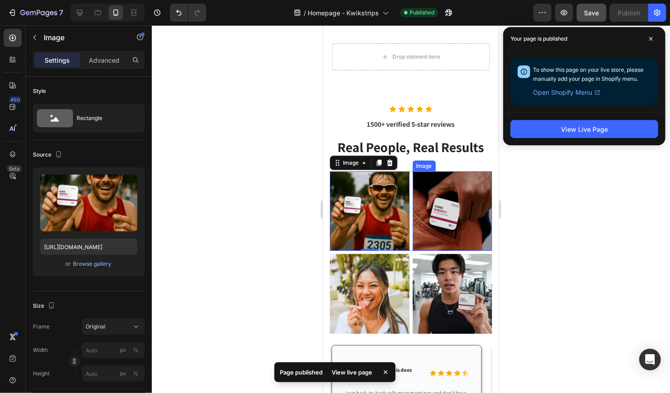
scroll to position [1377, 0]
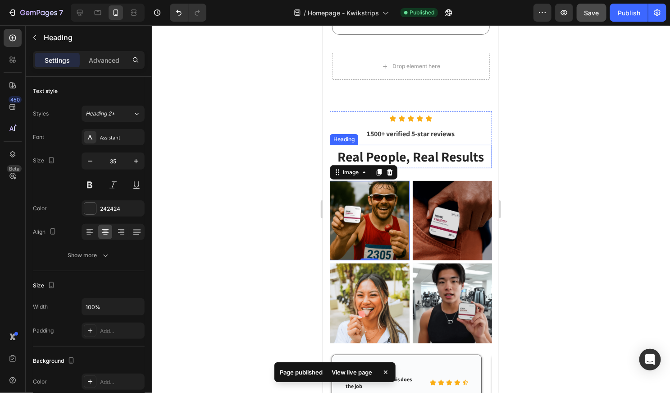
click at [446, 153] on span "Real People, Real Results" at bounding box center [411, 156] width 147 height 18
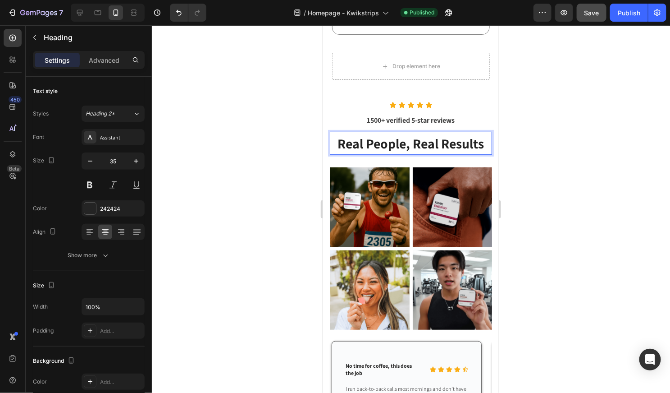
click at [403, 152] on span "Real People, Real Results" at bounding box center [411, 143] width 147 height 18
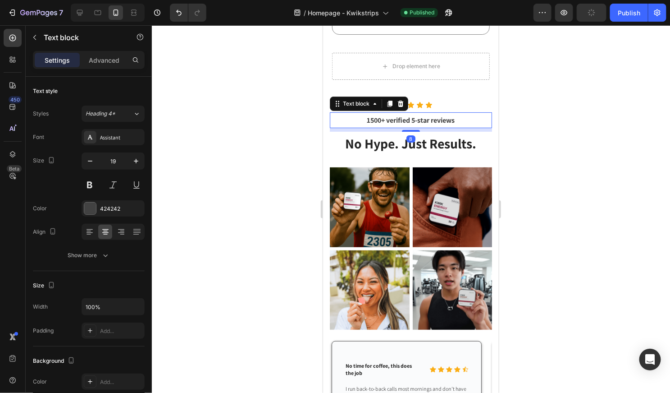
click at [452, 127] on p "1500+ verified 5-star reviews" at bounding box center [410, 120] width 161 height 14
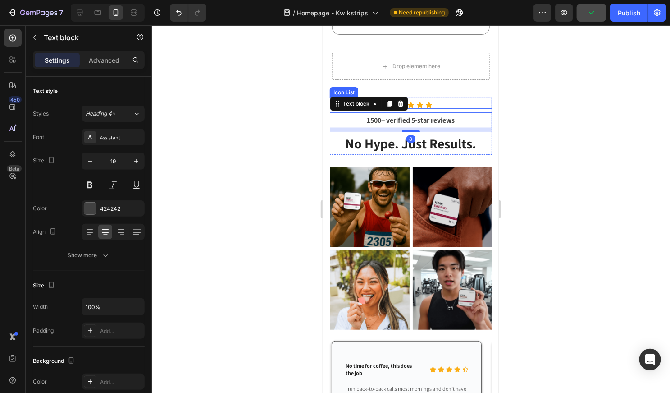
click at [444, 108] on div "Icon Icon Icon Icon Icon" at bounding box center [411, 104] width 162 height 7
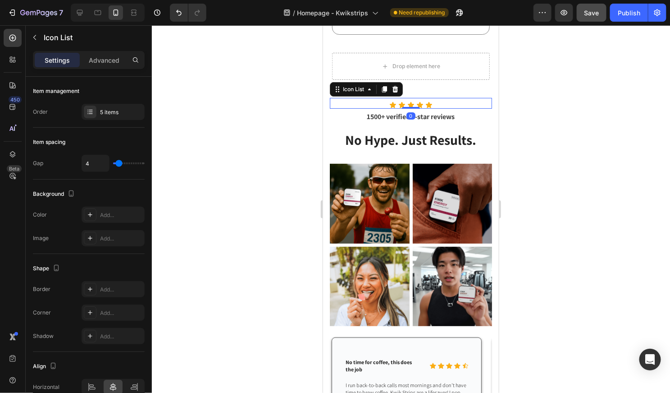
drag, startPoint x: 411, startPoint y: 124, endPoint x: 410, endPoint y: 111, distance: 13.1
click at [410, 108] on div "Icon Icon Icon Icon Icon Icon List 0" at bounding box center [411, 102] width 162 height 11
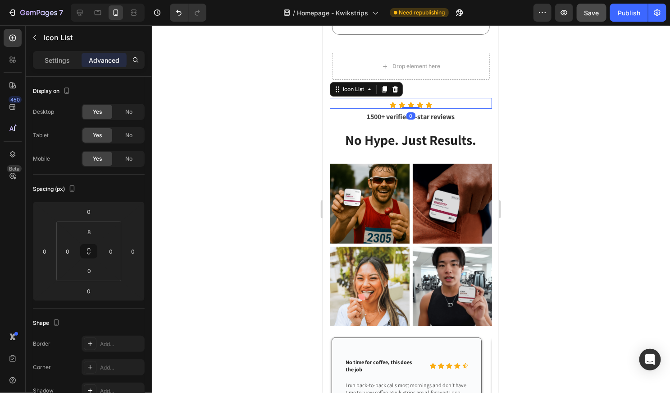
click at [564, 126] on div at bounding box center [411, 208] width 518 height 367
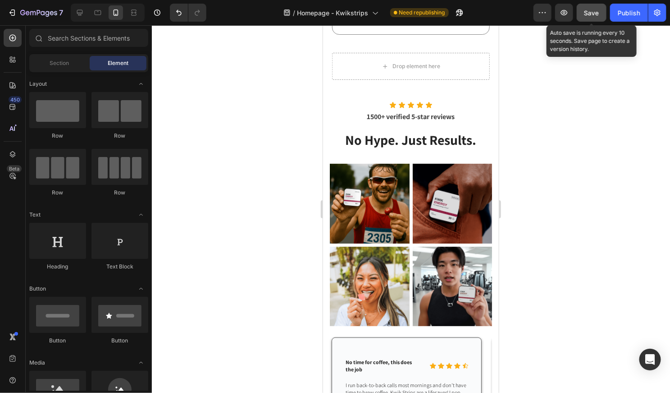
click at [592, 10] on span "Save" at bounding box center [592, 13] width 15 height 8
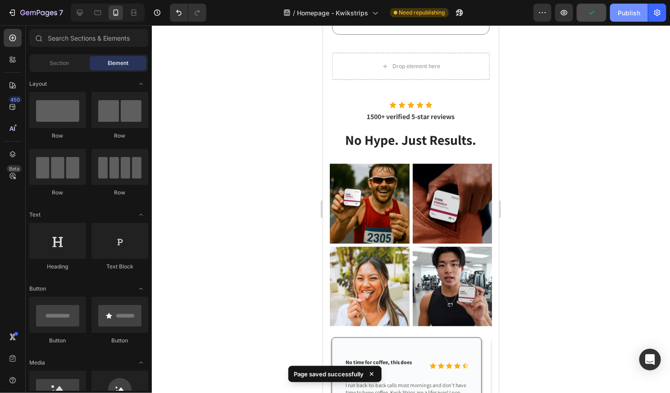
click at [625, 13] on div "Publish" at bounding box center [629, 12] width 23 height 9
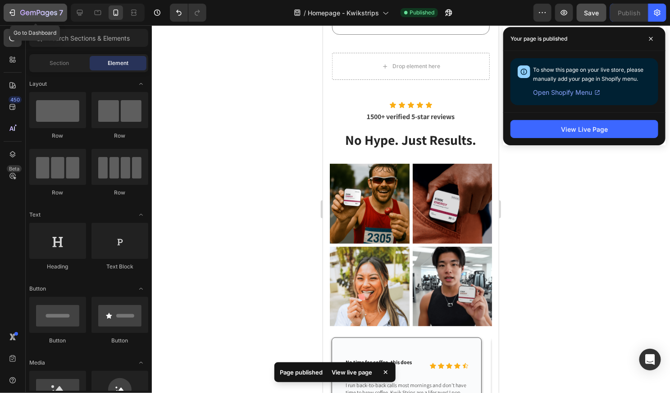
click at [9, 14] on icon "button" at bounding box center [12, 12] width 9 height 9
